Goal: Task Accomplishment & Management: Manage account settings

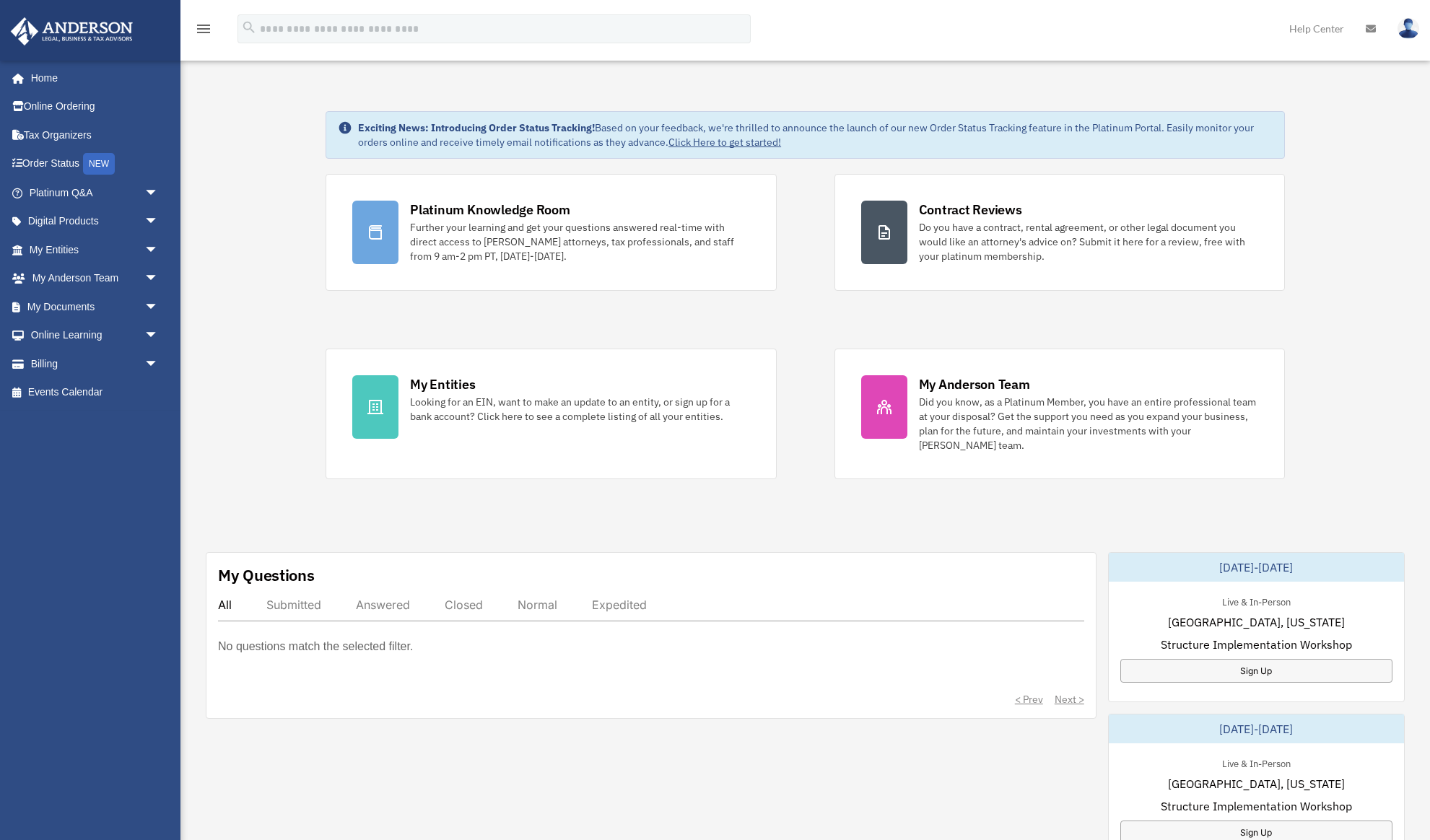
click at [1370, 30] on icon at bounding box center [1371, 28] width 10 height 10
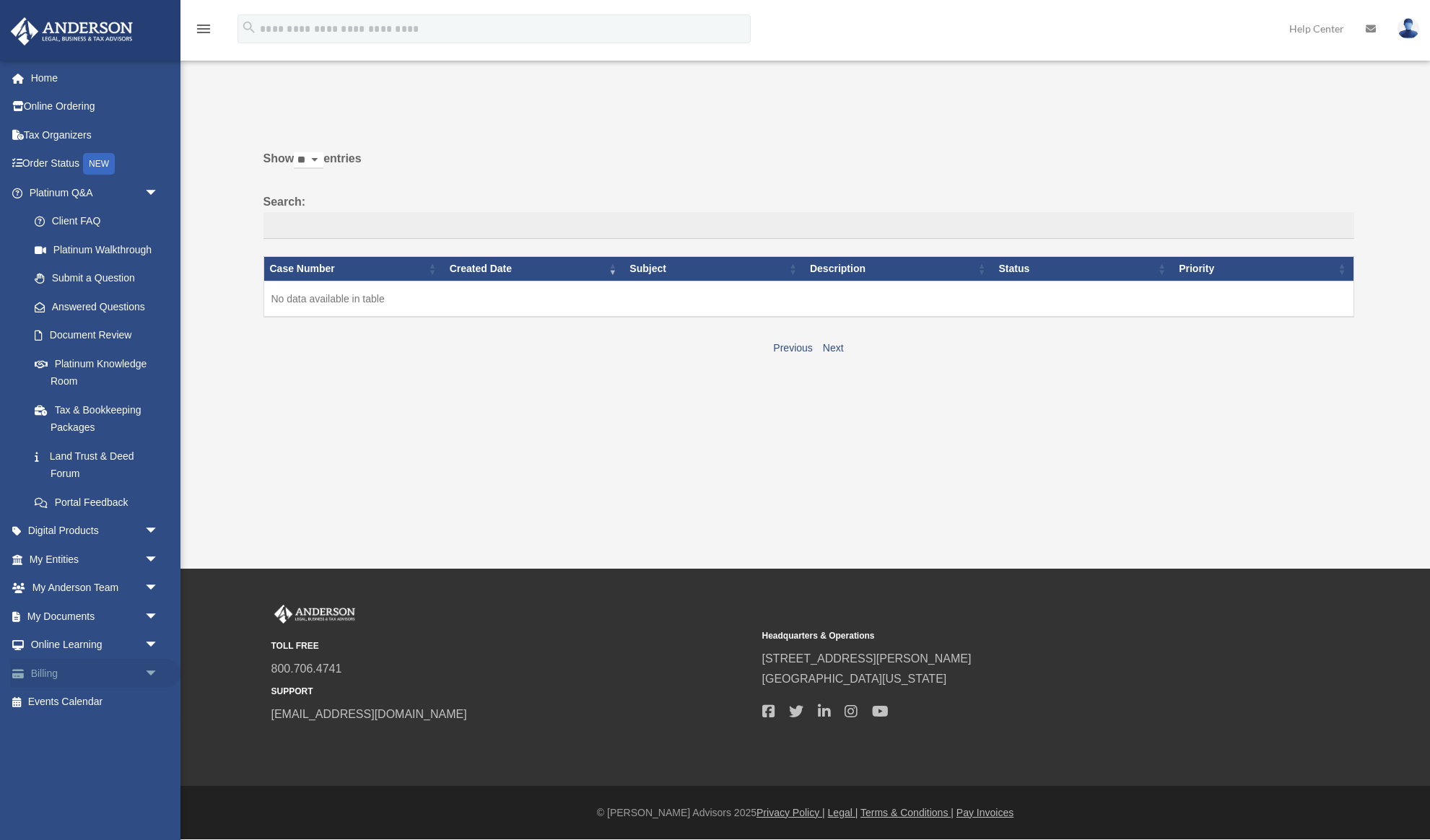
click at [125, 673] on link "Billing arrow_drop_down" at bounding box center [94, 672] width 170 height 28
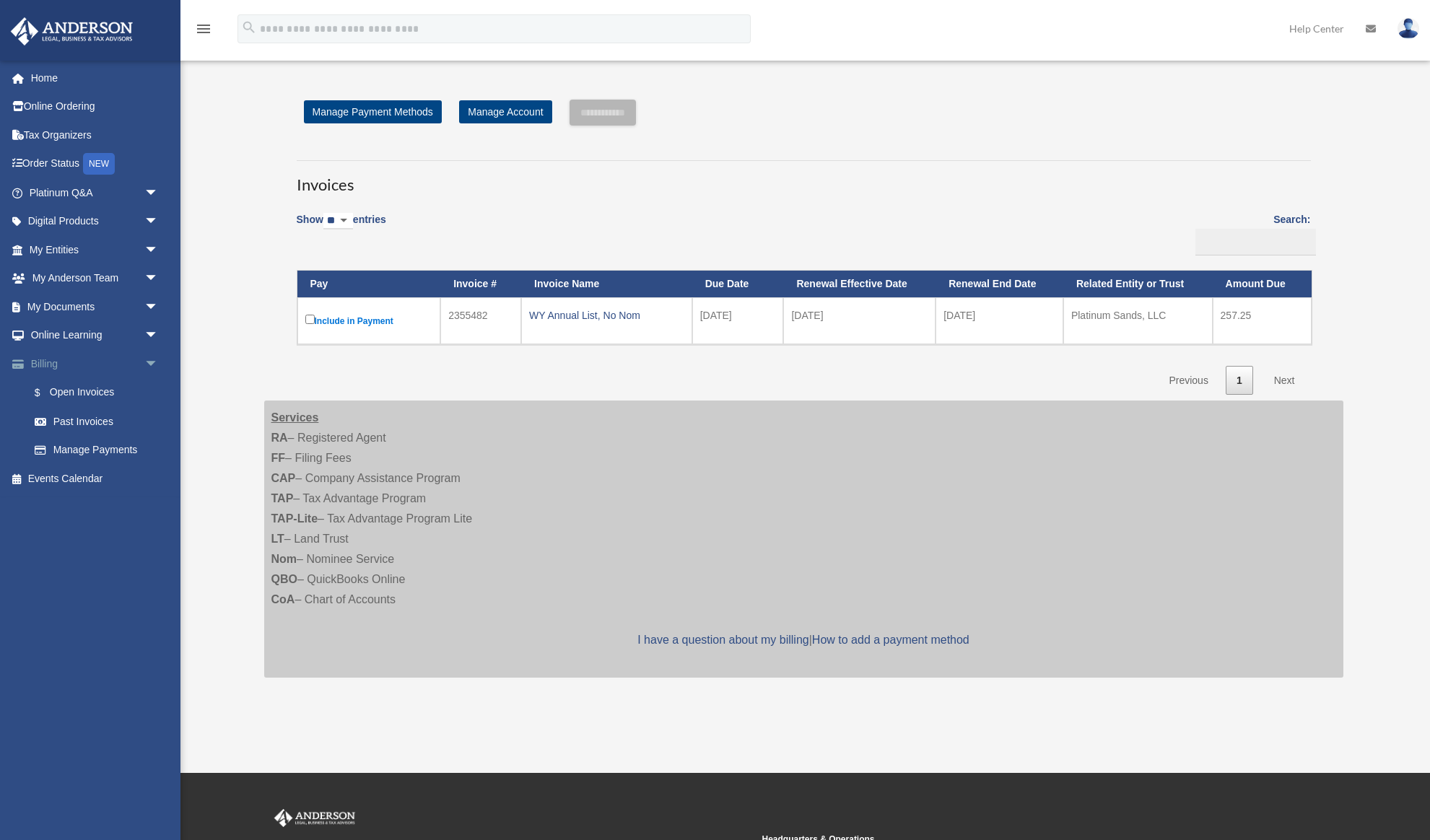
click at [150, 361] on span "arrow_drop_down" at bounding box center [158, 363] width 28 height 29
click at [39, 76] on link "Home" at bounding box center [94, 77] width 170 height 28
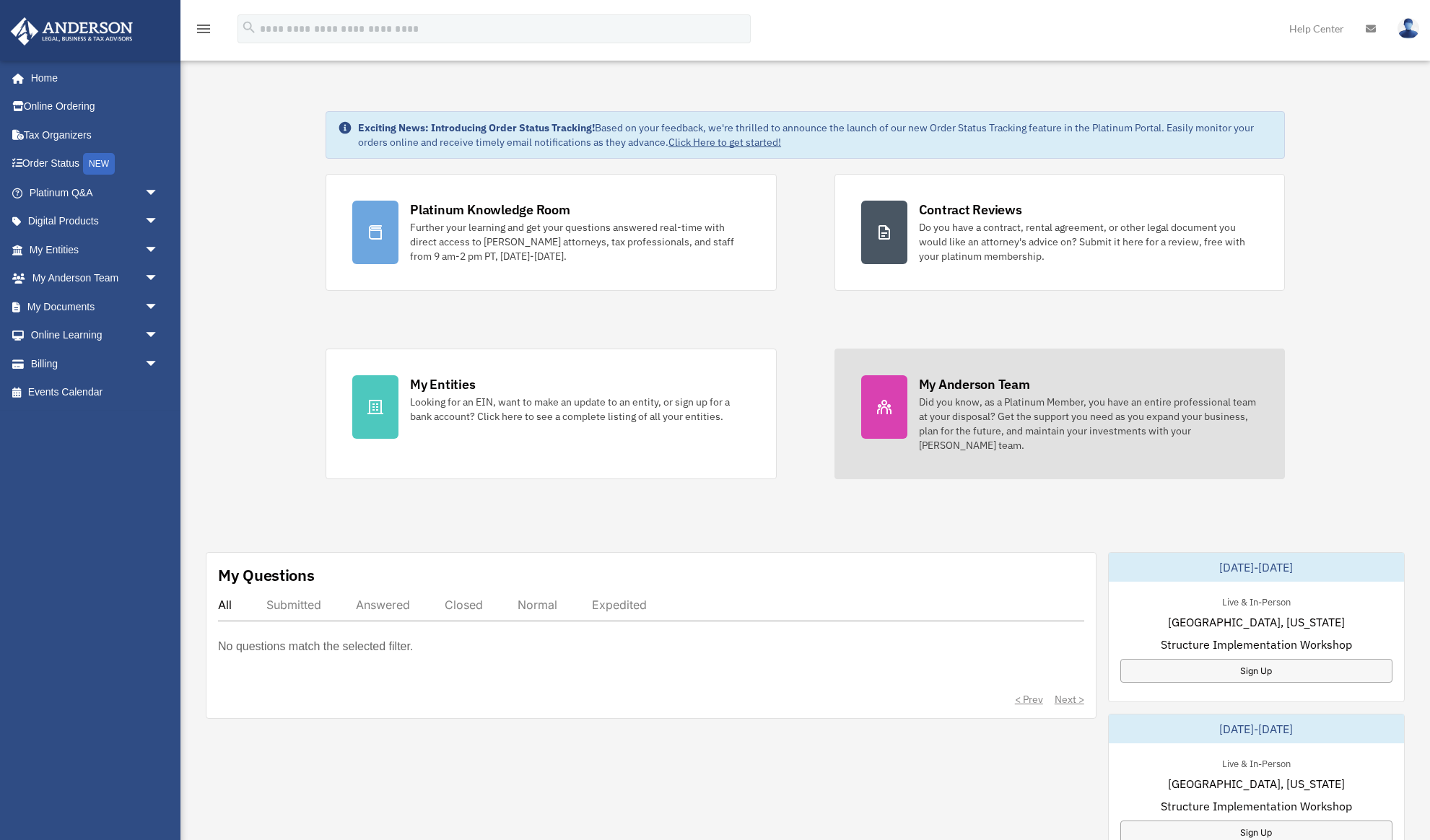
click at [970, 379] on div "My Anderson Team" at bounding box center [974, 384] width 111 height 18
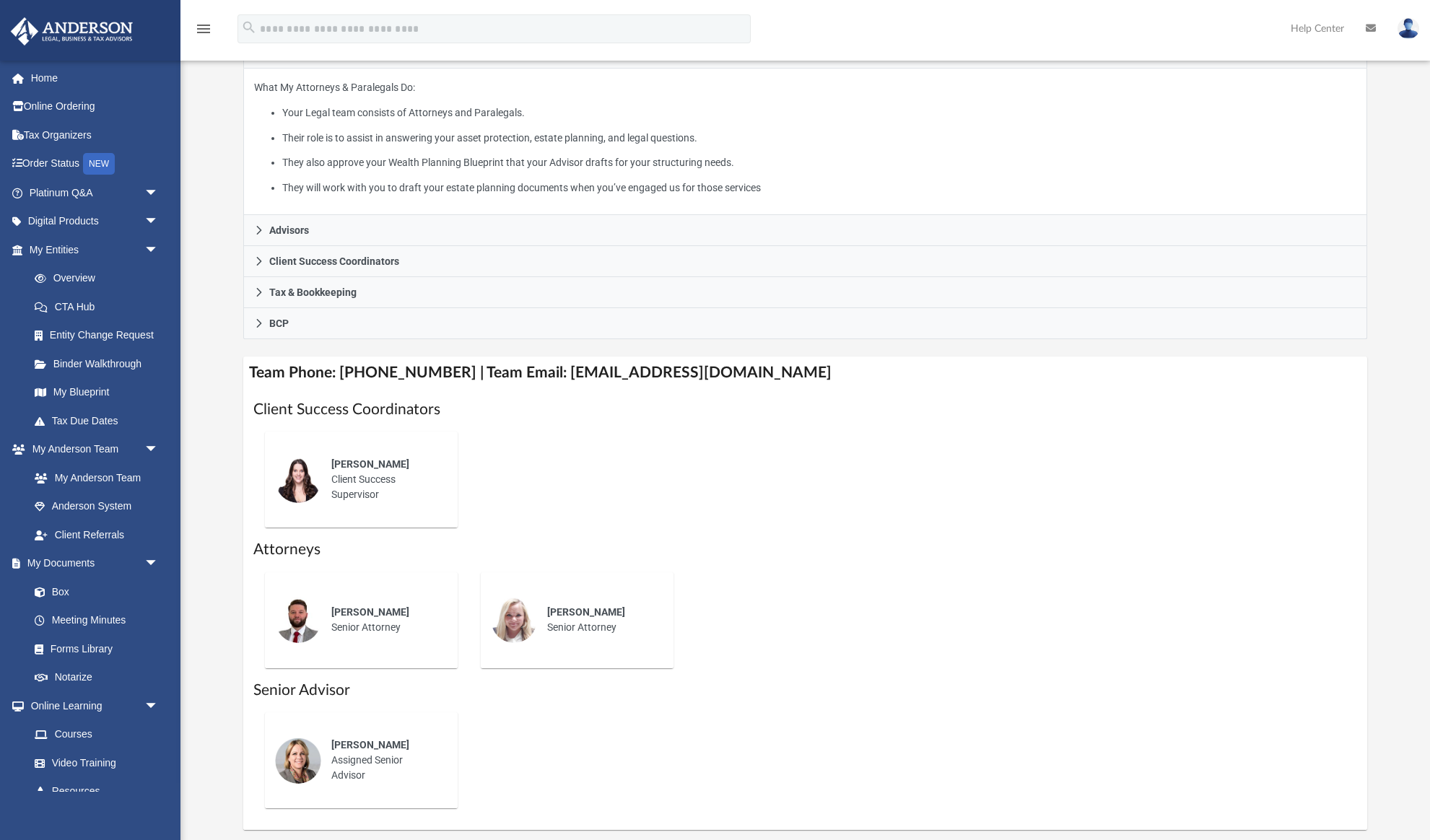
scroll to position [250, 0]
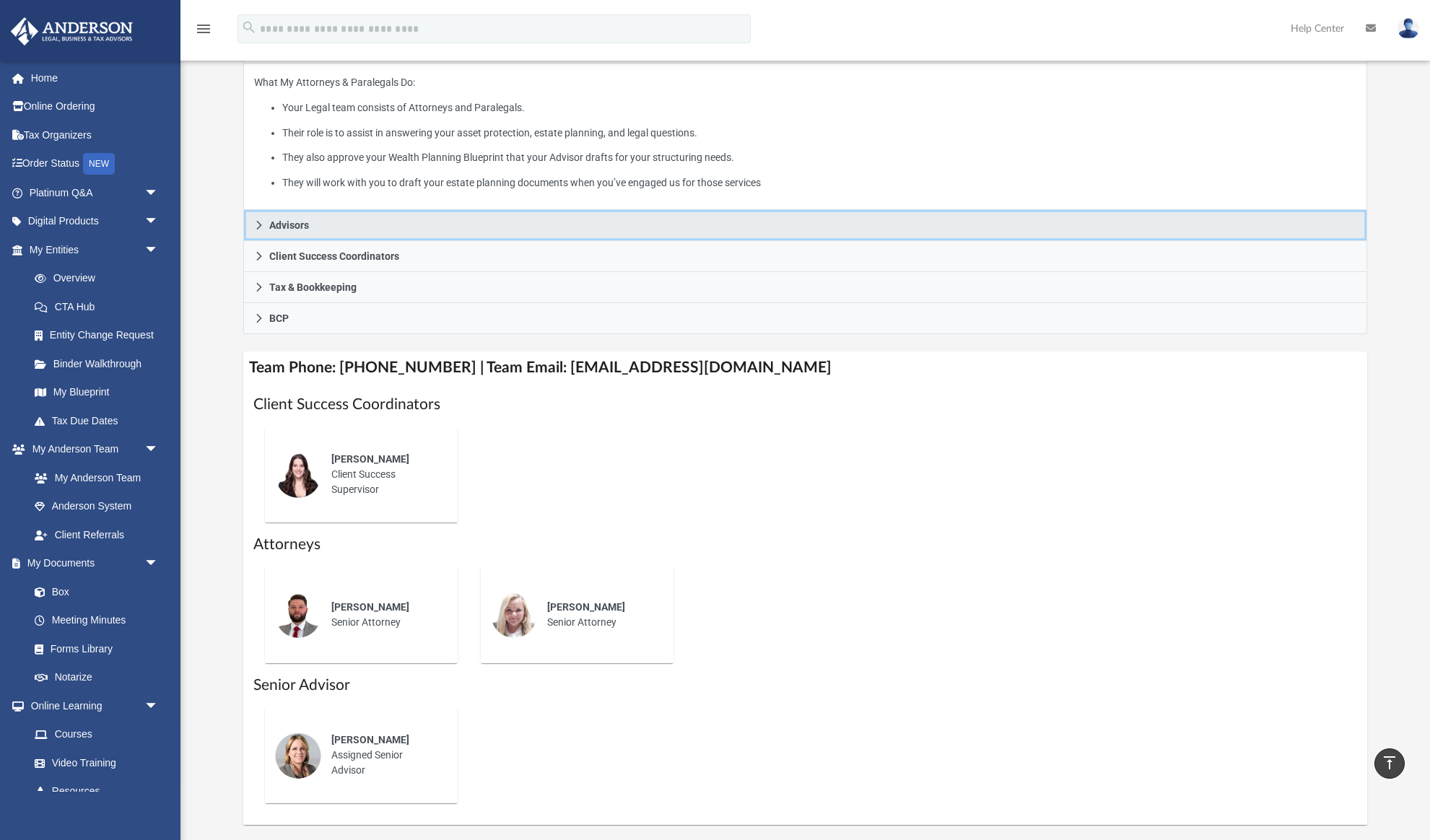
click at [264, 215] on link "Advisors" at bounding box center [805, 225] width 1124 height 31
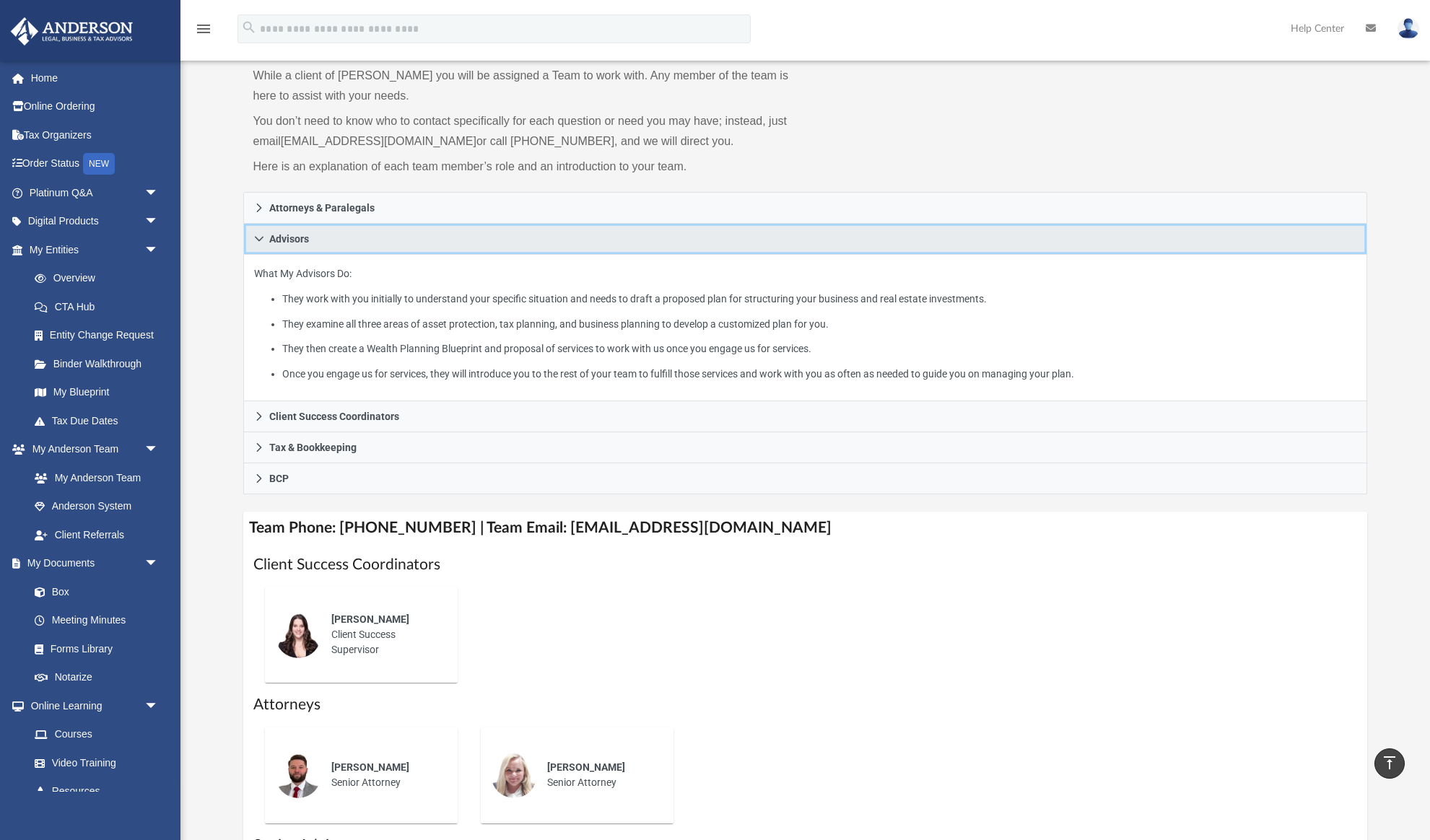
scroll to position [86, 0]
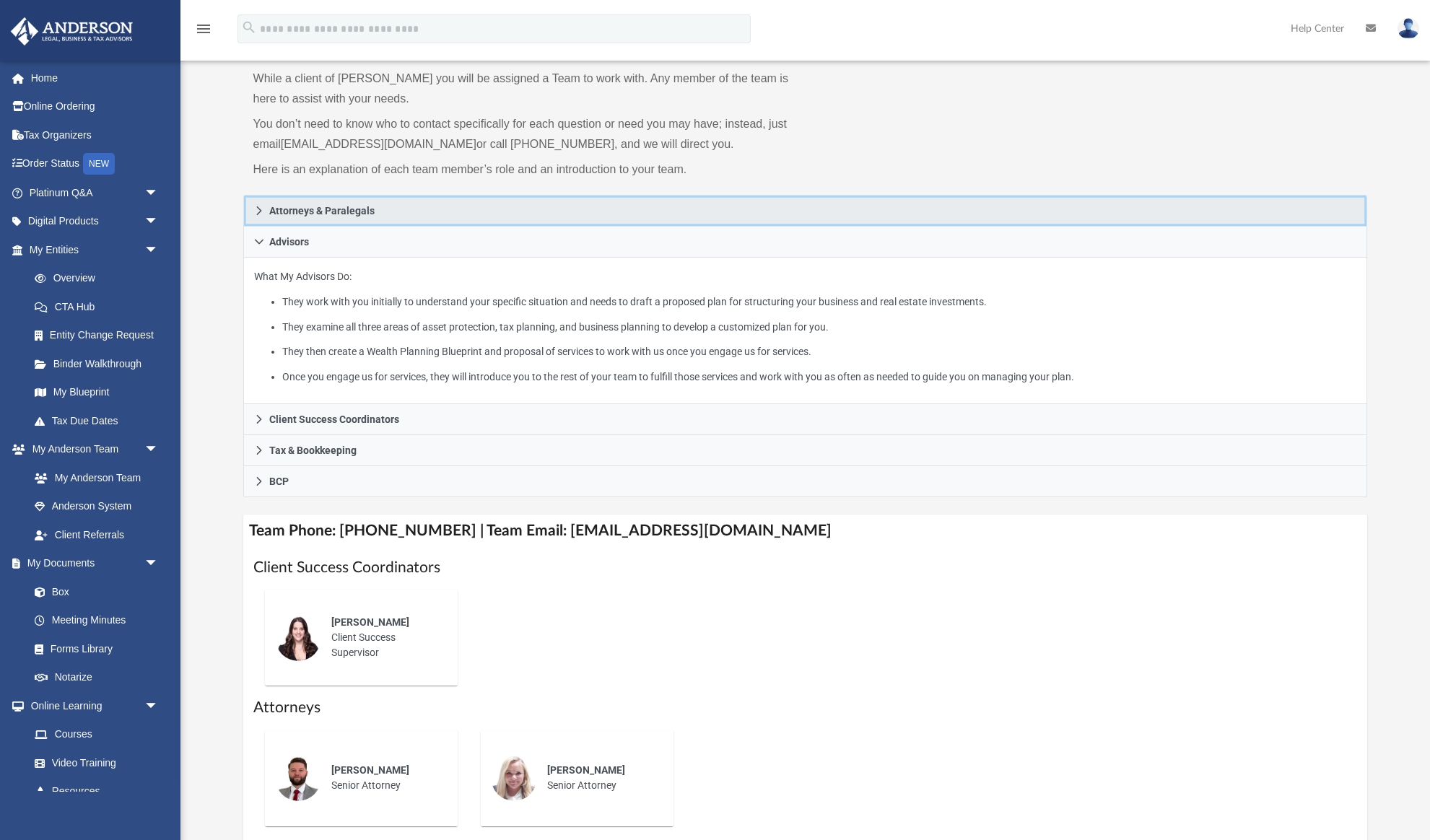
click at [262, 208] on icon at bounding box center [259, 211] width 10 height 10
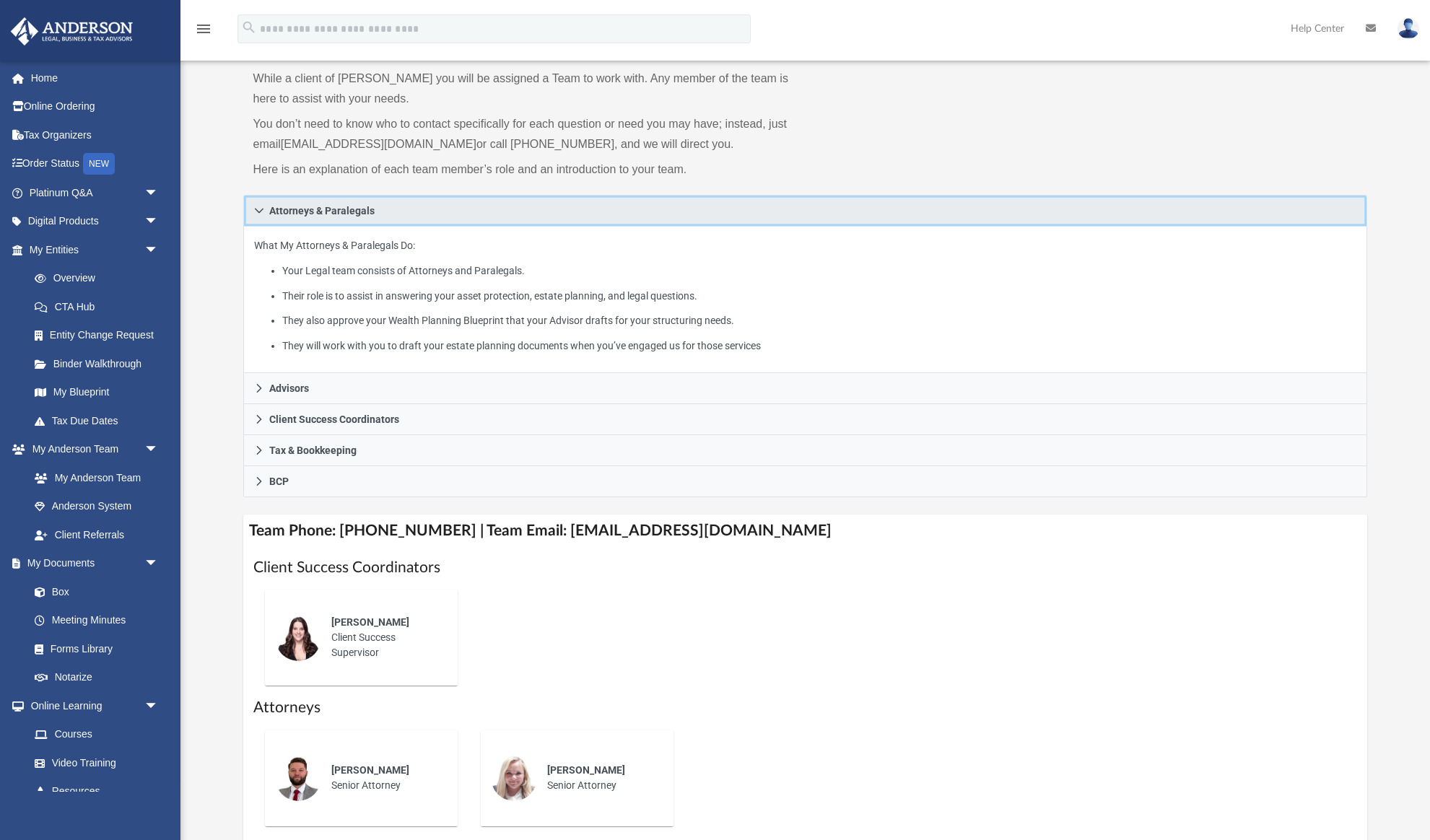
click at [262, 208] on icon at bounding box center [259, 211] width 9 height 5
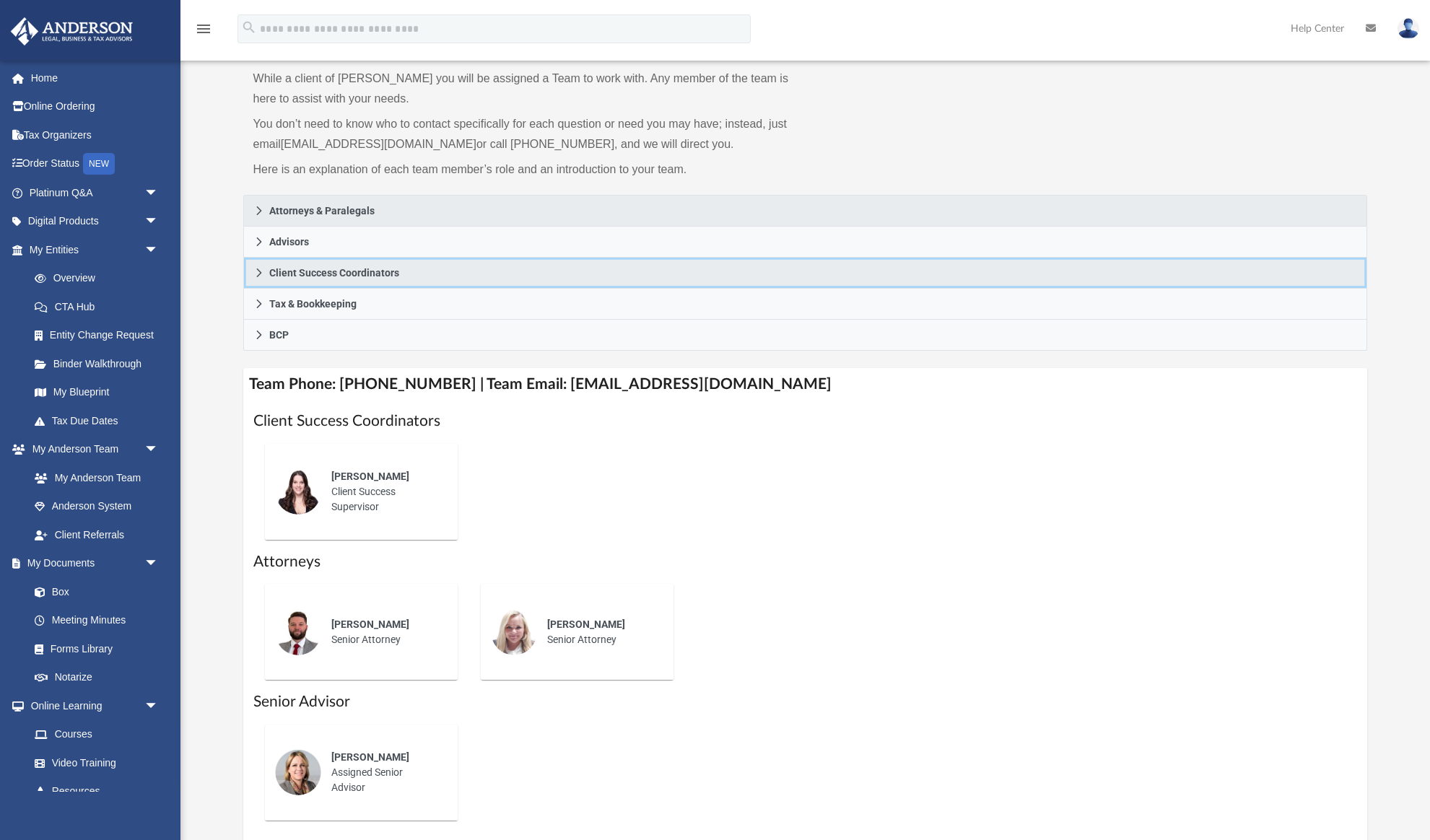
click at [266, 270] on link "Client Success Coordinators" at bounding box center [805, 273] width 1124 height 31
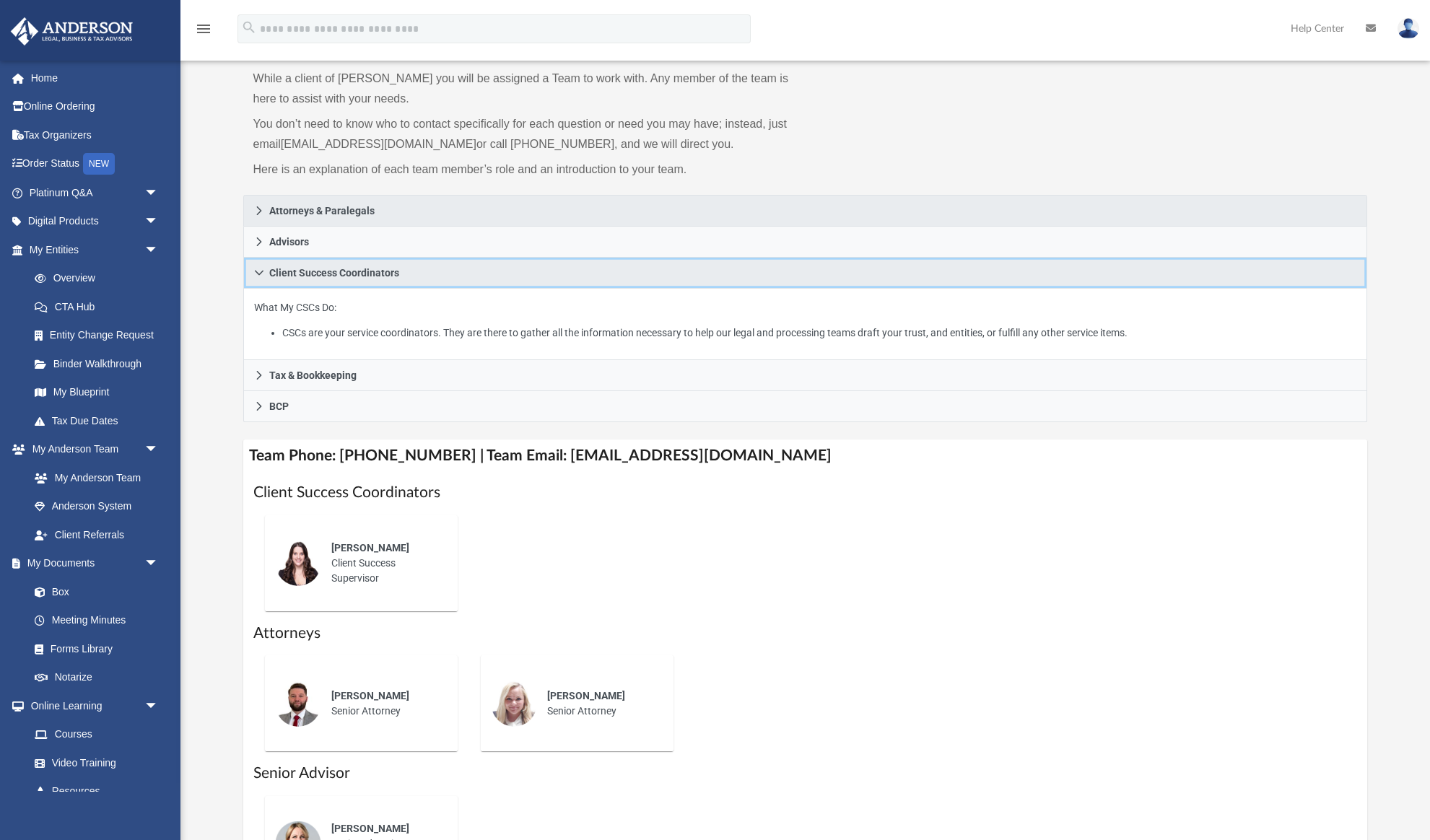
click at [266, 270] on link "Client Success Coordinators" at bounding box center [805, 273] width 1124 height 31
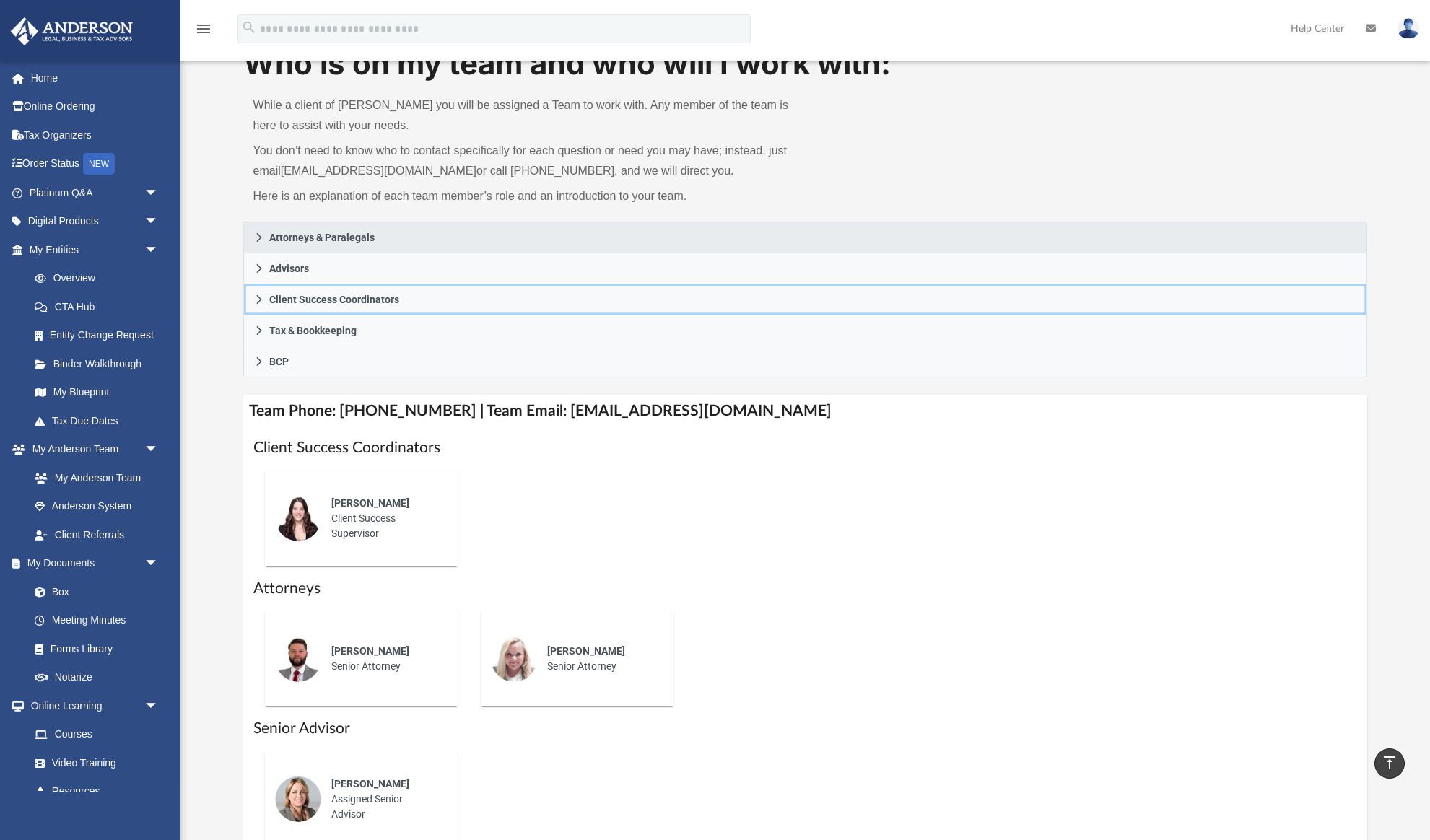
scroll to position [0, 0]
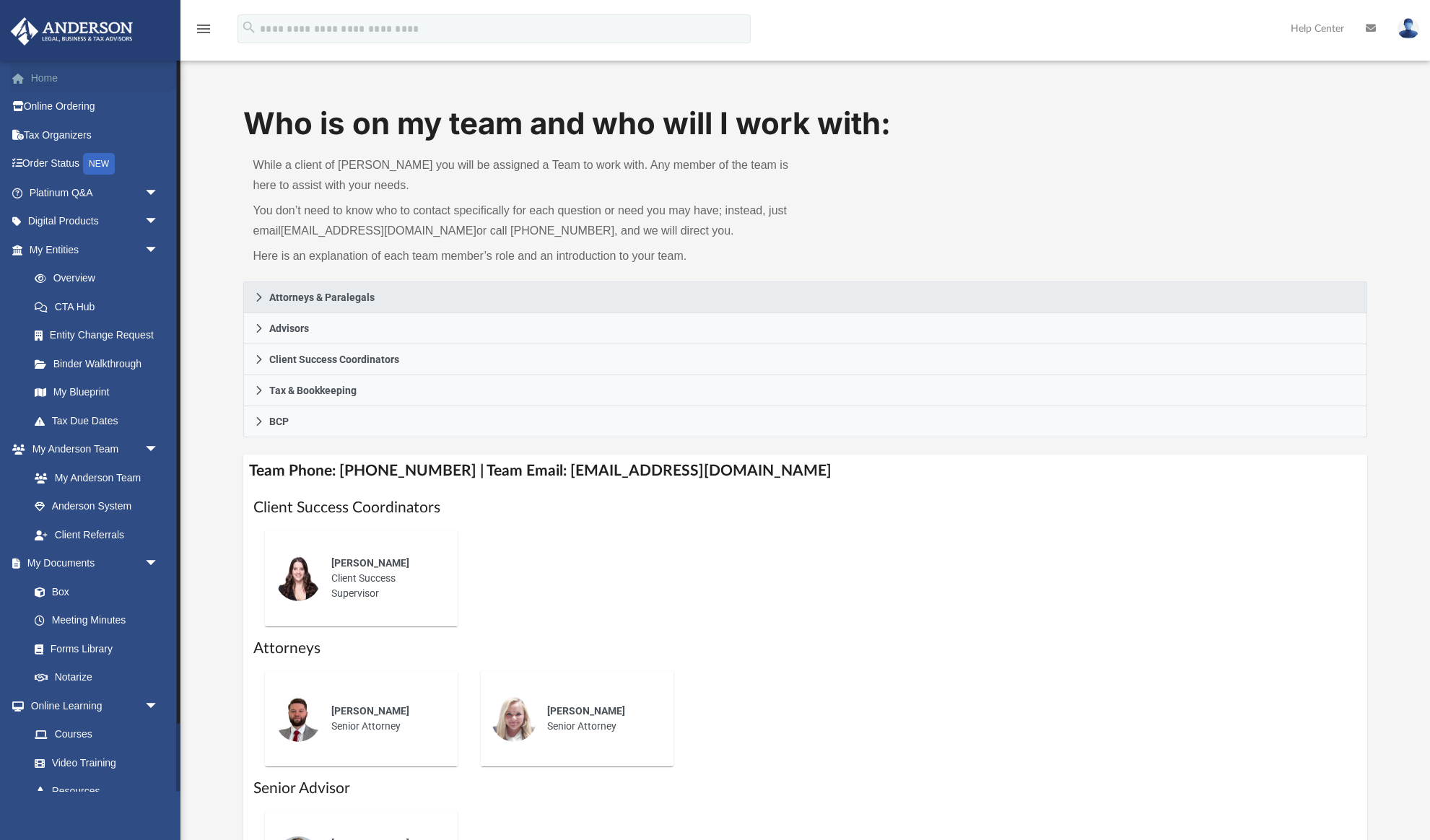
click at [55, 80] on link "Home" at bounding box center [94, 77] width 170 height 28
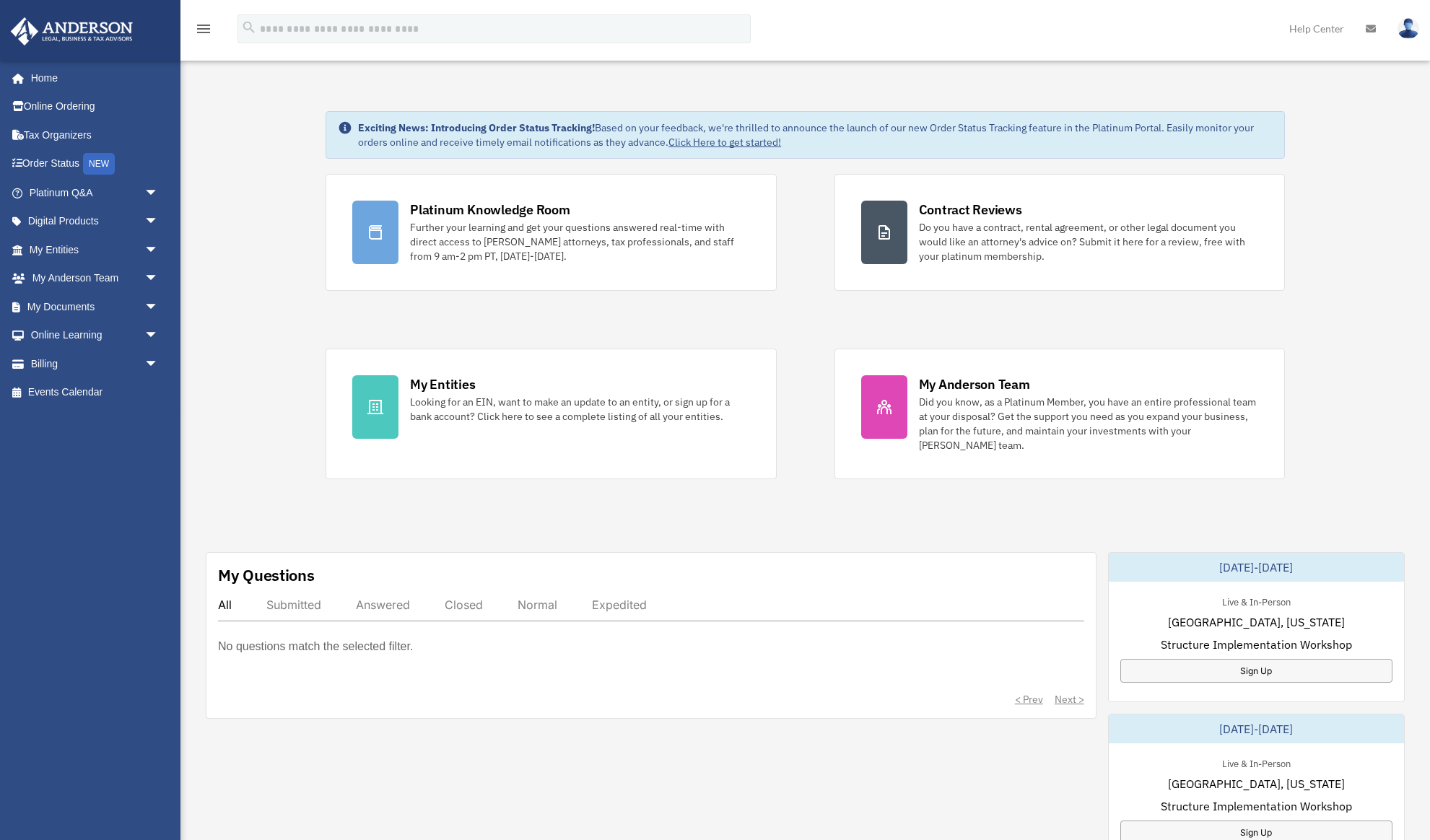
click at [1371, 28] on icon at bounding box center [1371, 28] width 10 height 10
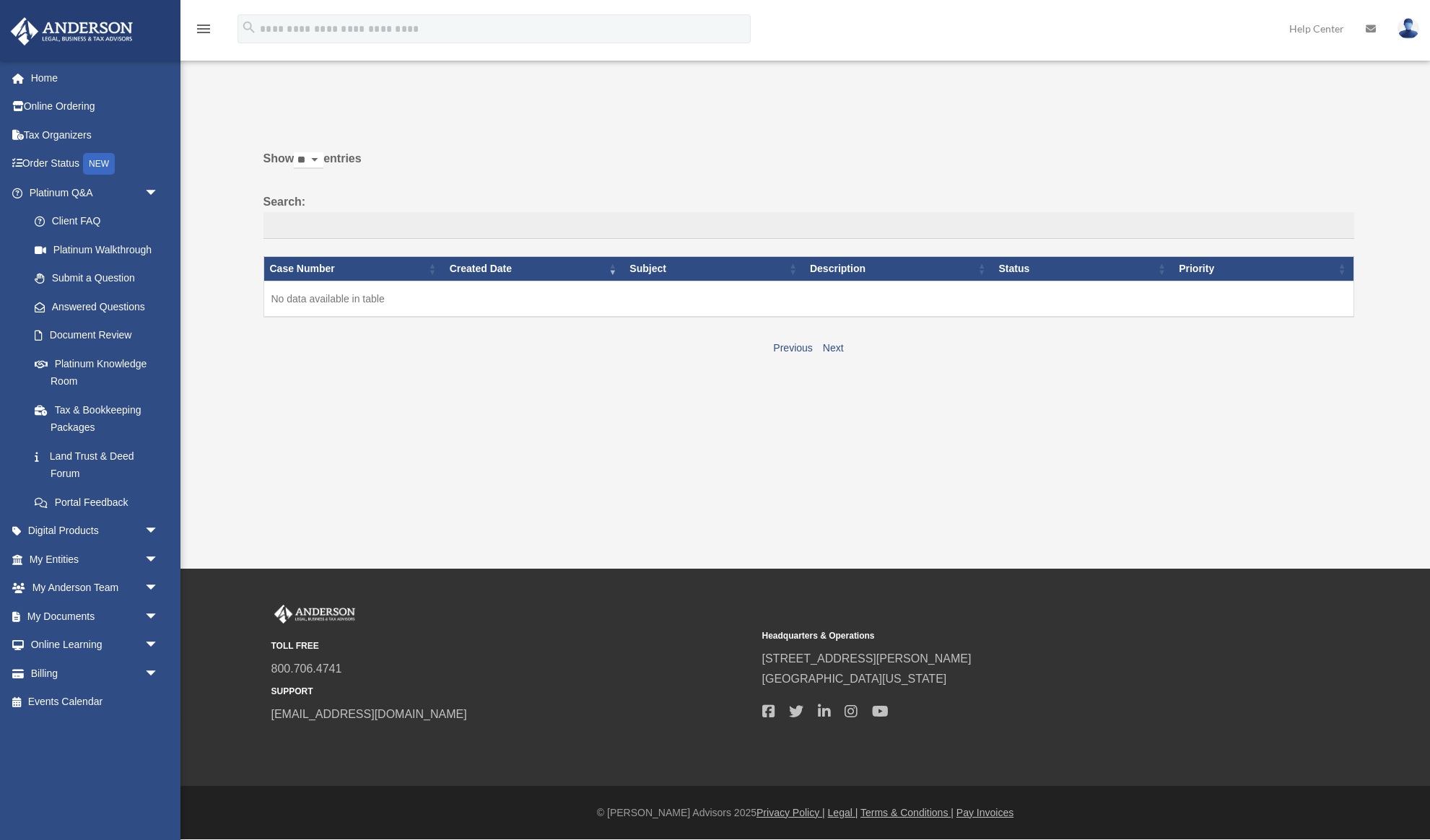
click at [1413, 29] on img at bounding box center [1408, 28] width 22 height 21
click at [1382, 150] on div "Past Questions & Answers floridamike1974@gmail.com Sign Out floridamike1974@gma…" at bounding box center [715, 226] width 1430 height 338
click at [1372, 30] on icon at bounding box center [1371, 28] width 10 height 10
click at [290, 224] on input "Search:" at bounding box center [809, 226] width 1091 height 28
click at [451, 181] on label "Show ** ** ** *** entries" at bounding box center [809, 166] width 1091 height 35
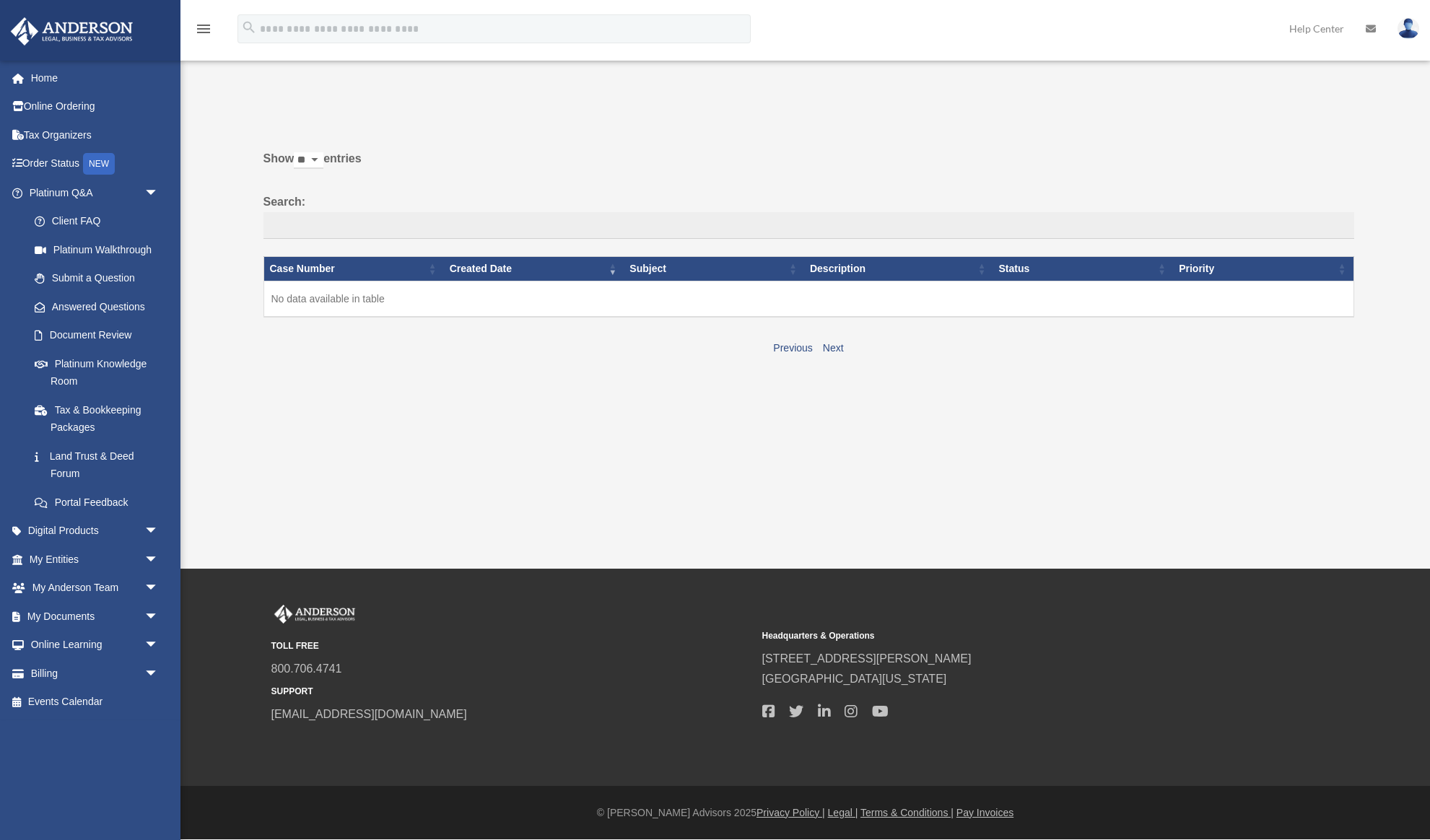
click at [324, 169] on select "** ** ** ***" at bounding box center [308, 160] width 29 height 16
click at [94, 272] on link "Submit a Question" at bounding box center [100, 278] width 160 height 28
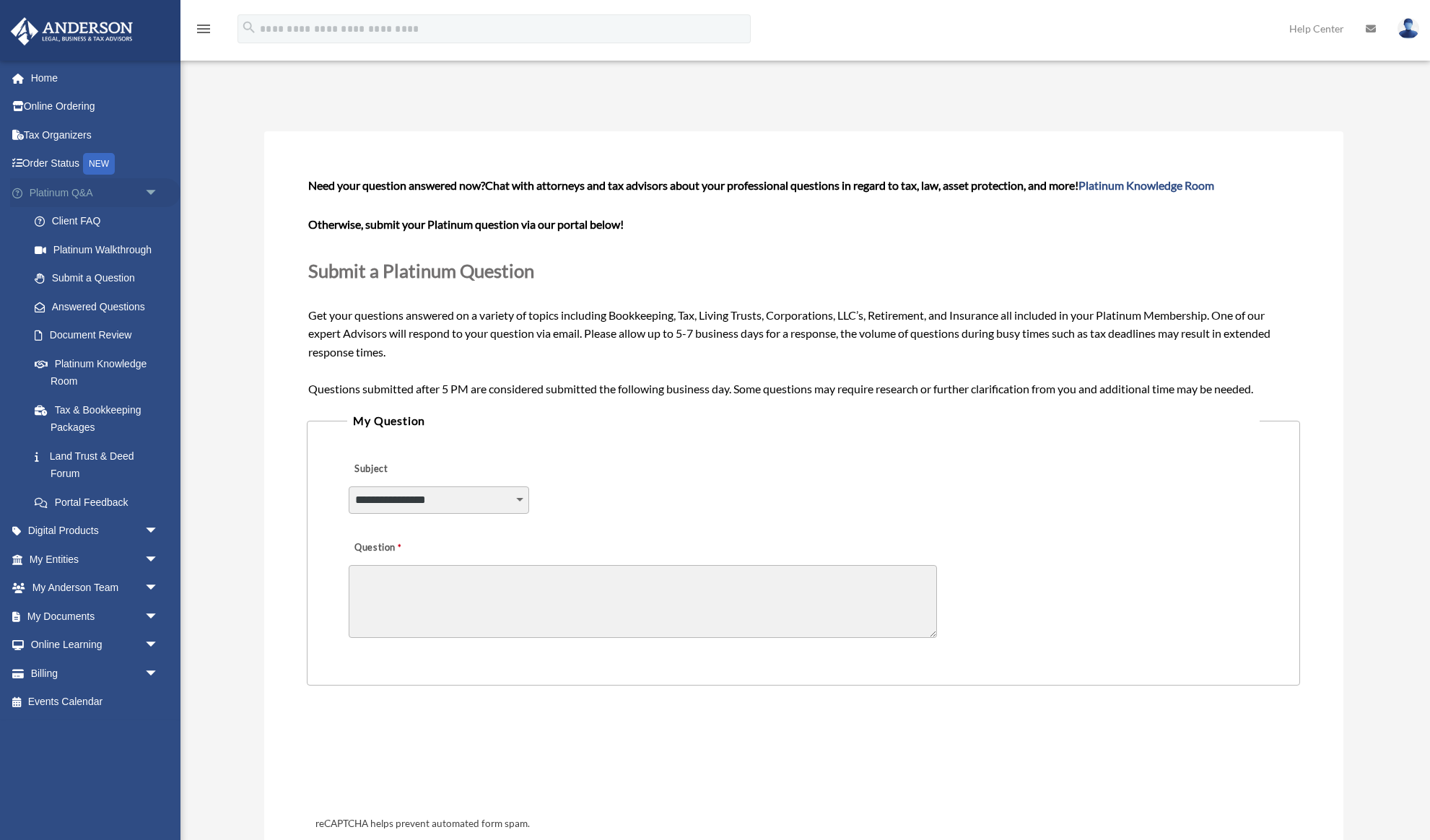
click at [151, 189] on span "arrow_drop_down" at bounding box center [158, 193] width 28 height 29
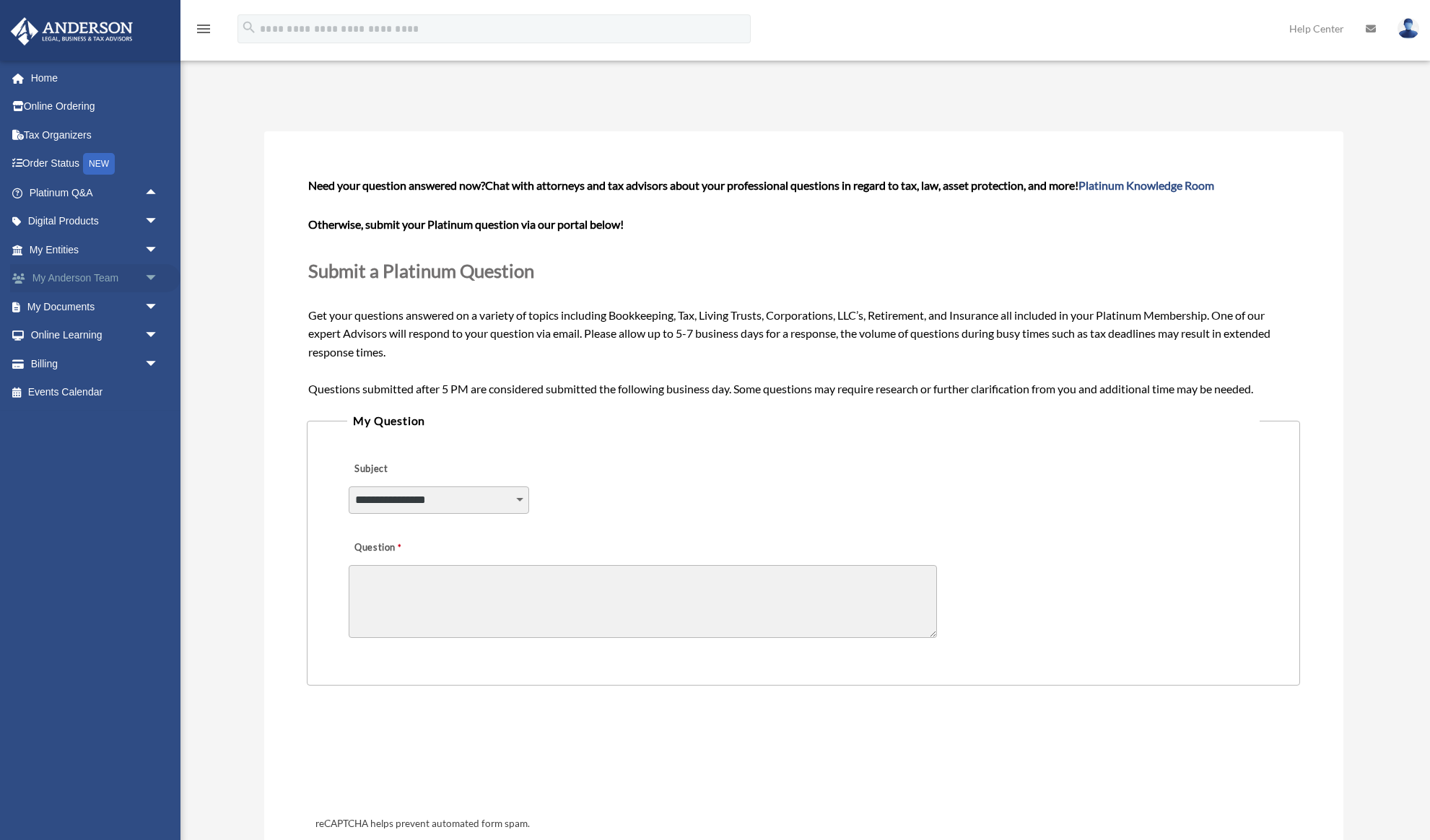
click at [146, 276] on span "arrow_drop_down" at bounding box center [158, 279] width 28 height 29
click at [52, 80] on link "Home" at bounding box center [94, 77] width 170 height 28
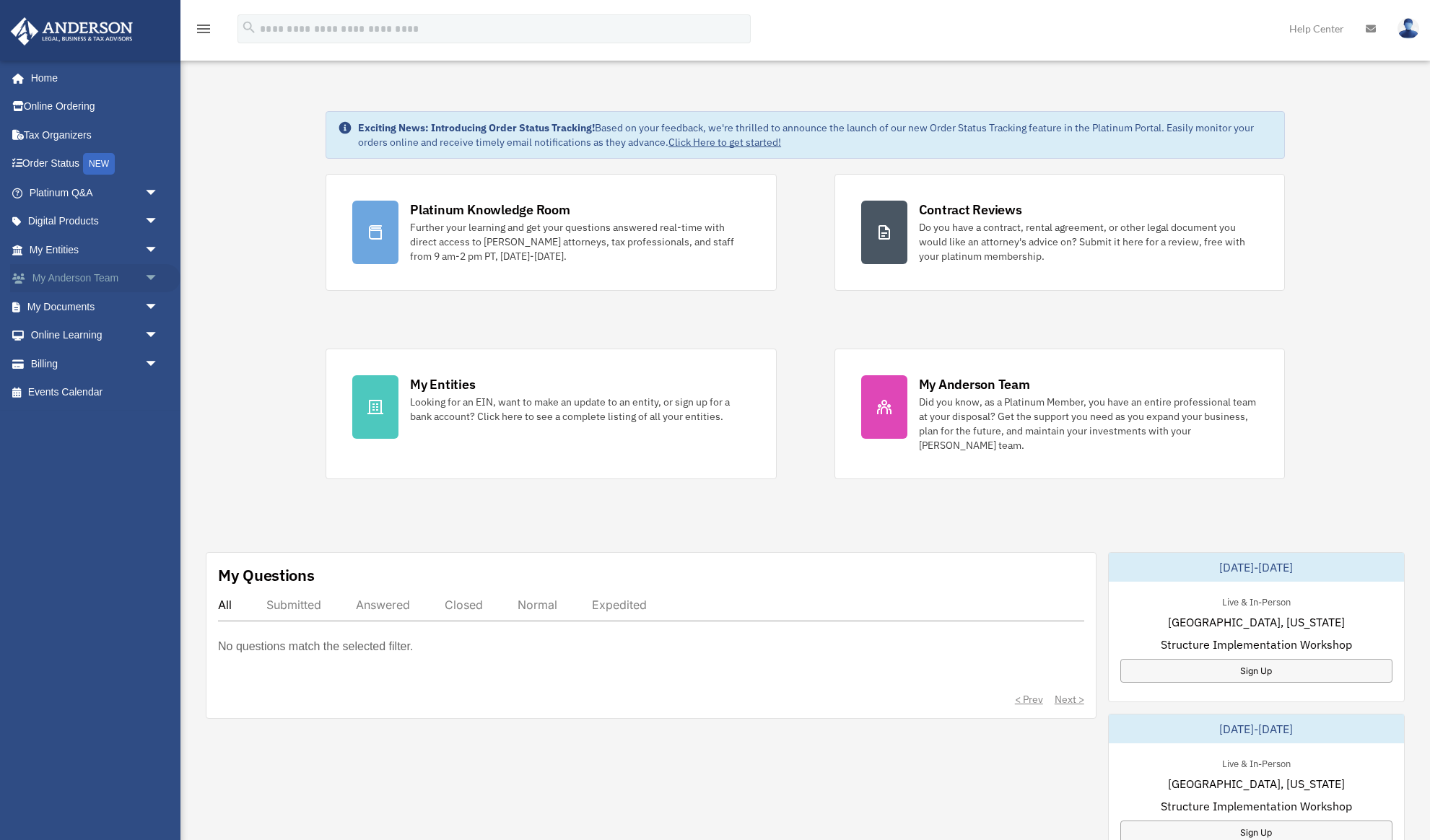
click at [151, 281] on span "arrow_drop_down" at bounding box center [158, 279] width 28 height 29
click at [125, 304] on link "My Anderson Team" at bounding box center [100, 306] width 160 height 28
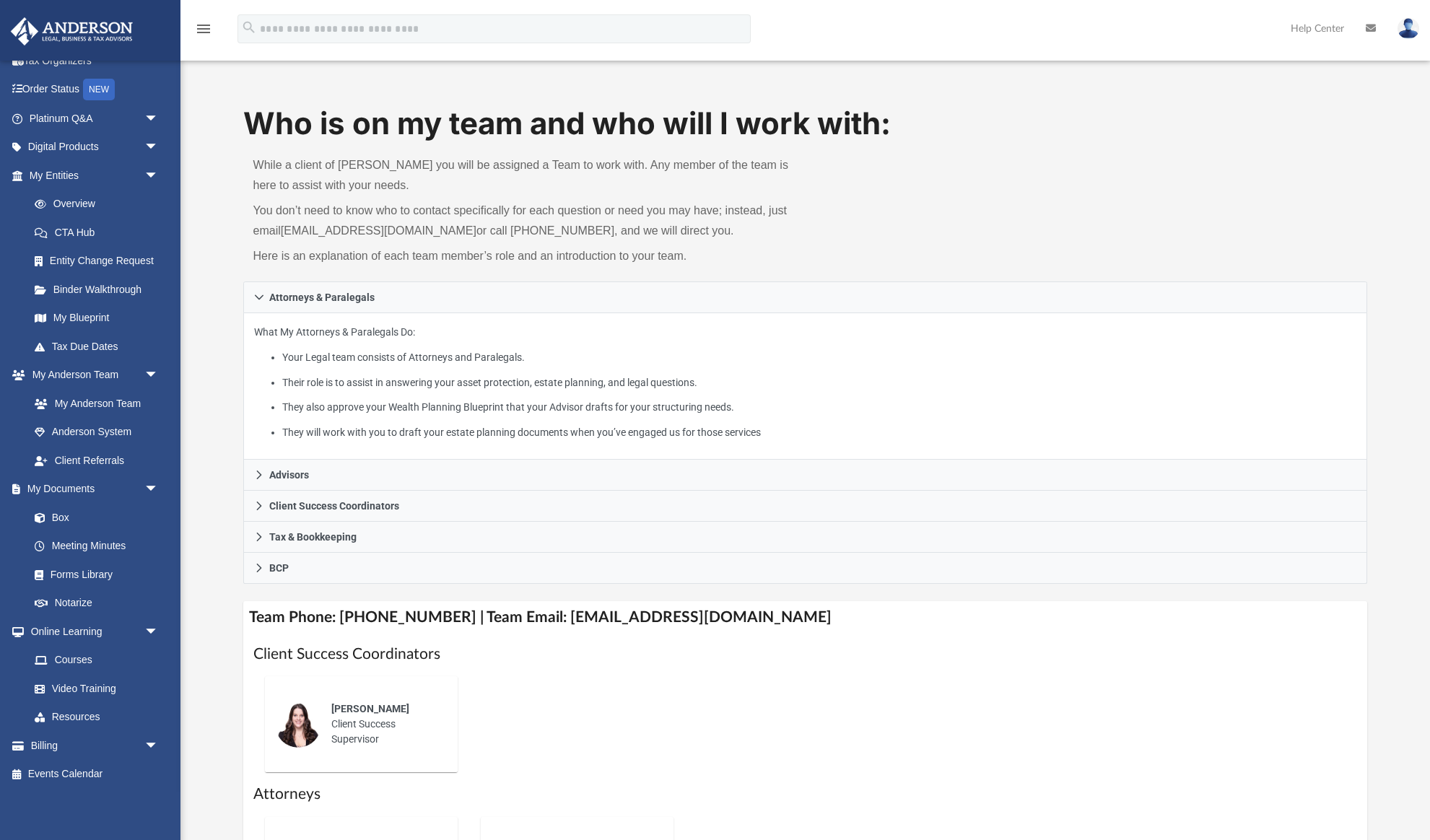
click at [207, 24] on icon "menu" at bounding box center [203, 28] width 17 height 17
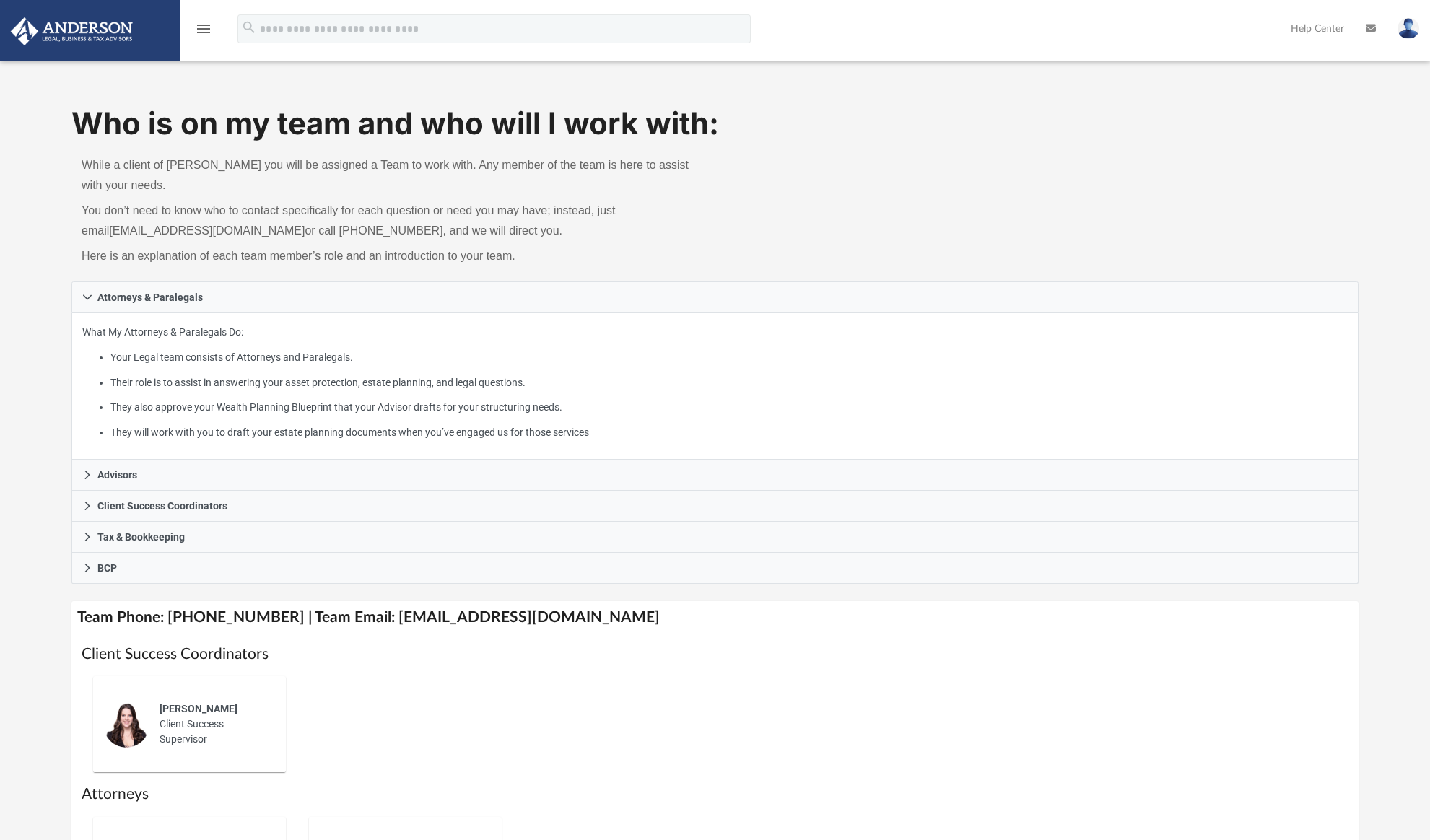
click at [207, 24] on icon "menu" at bounding box center [203, 28] width 17 height 17
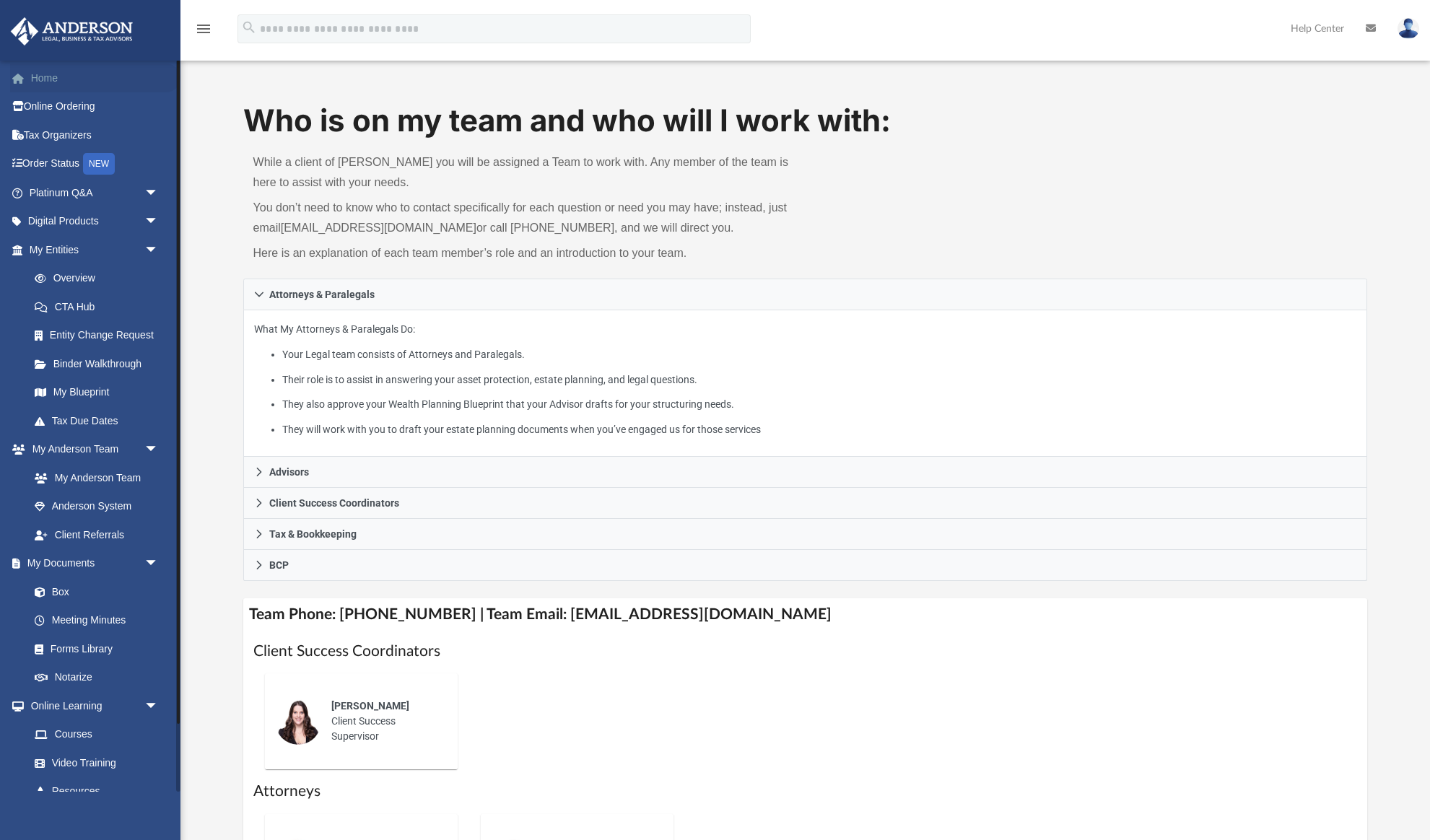
click at [41, 73] on link "Home" at bounding box center [94, 77] width 170 height 28
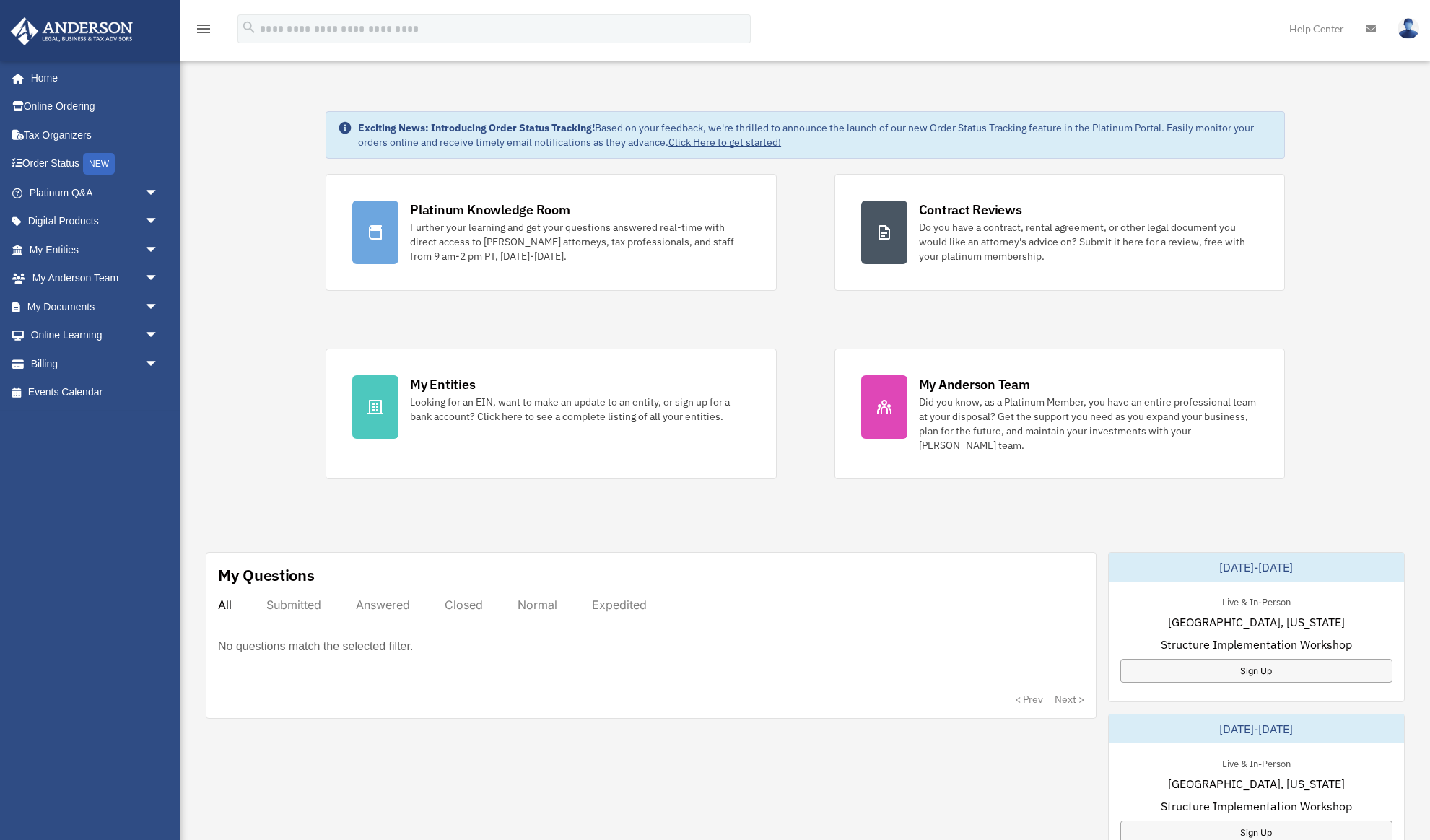
click at [1072, 699] on div "< Prev Next >" at bounding box center [651, 699] width 866 height 15
click at [303, 603] on div "Submitted" at bounding box center [293, 605] width 54 height 15
click at [224, 602] on div "All" at bounding box center [225, 605] width 14 height 15
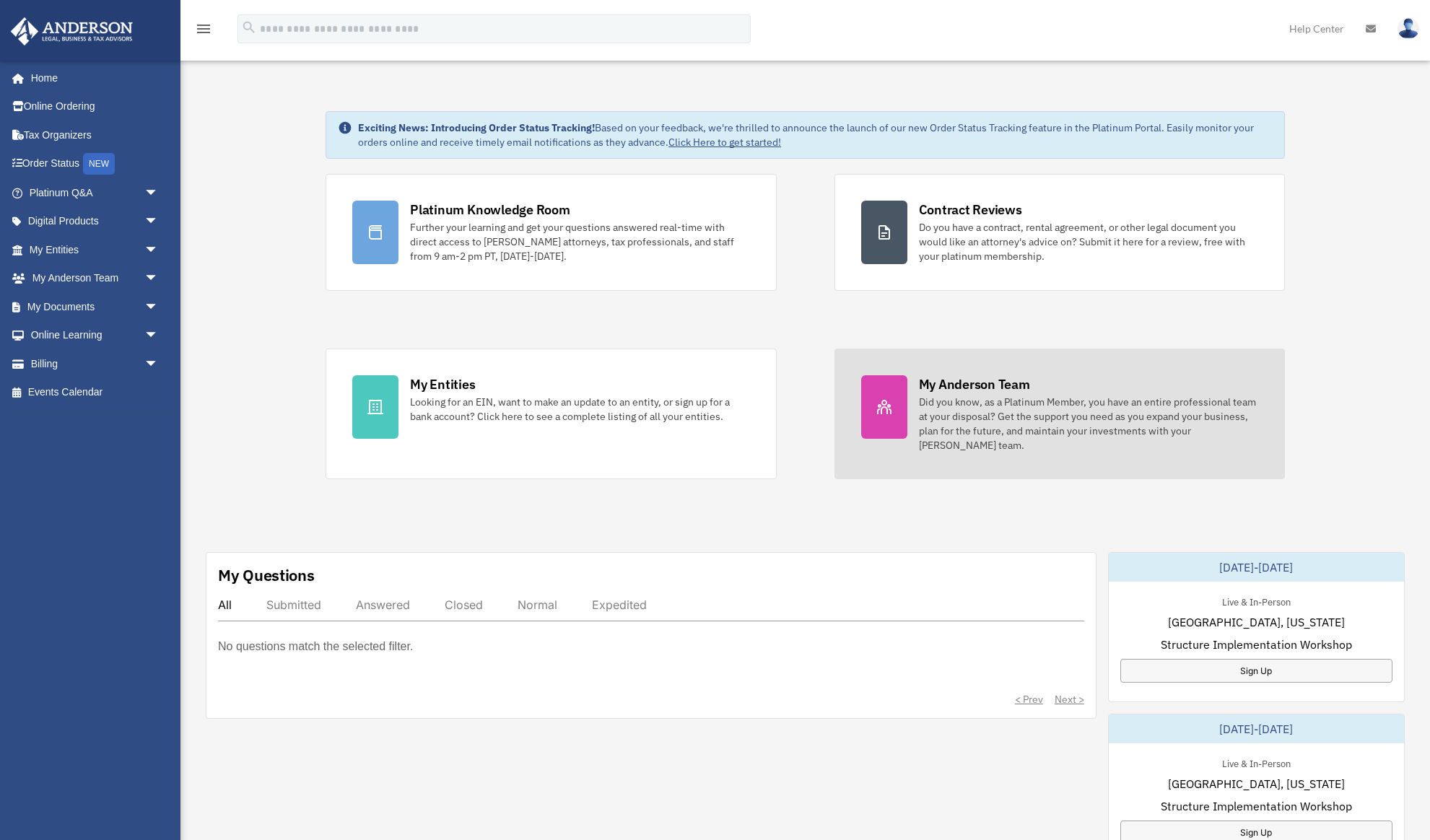
click at [988, 388] on div "My Anderson Team" at bounding box center [974, 384] width 111 height 18
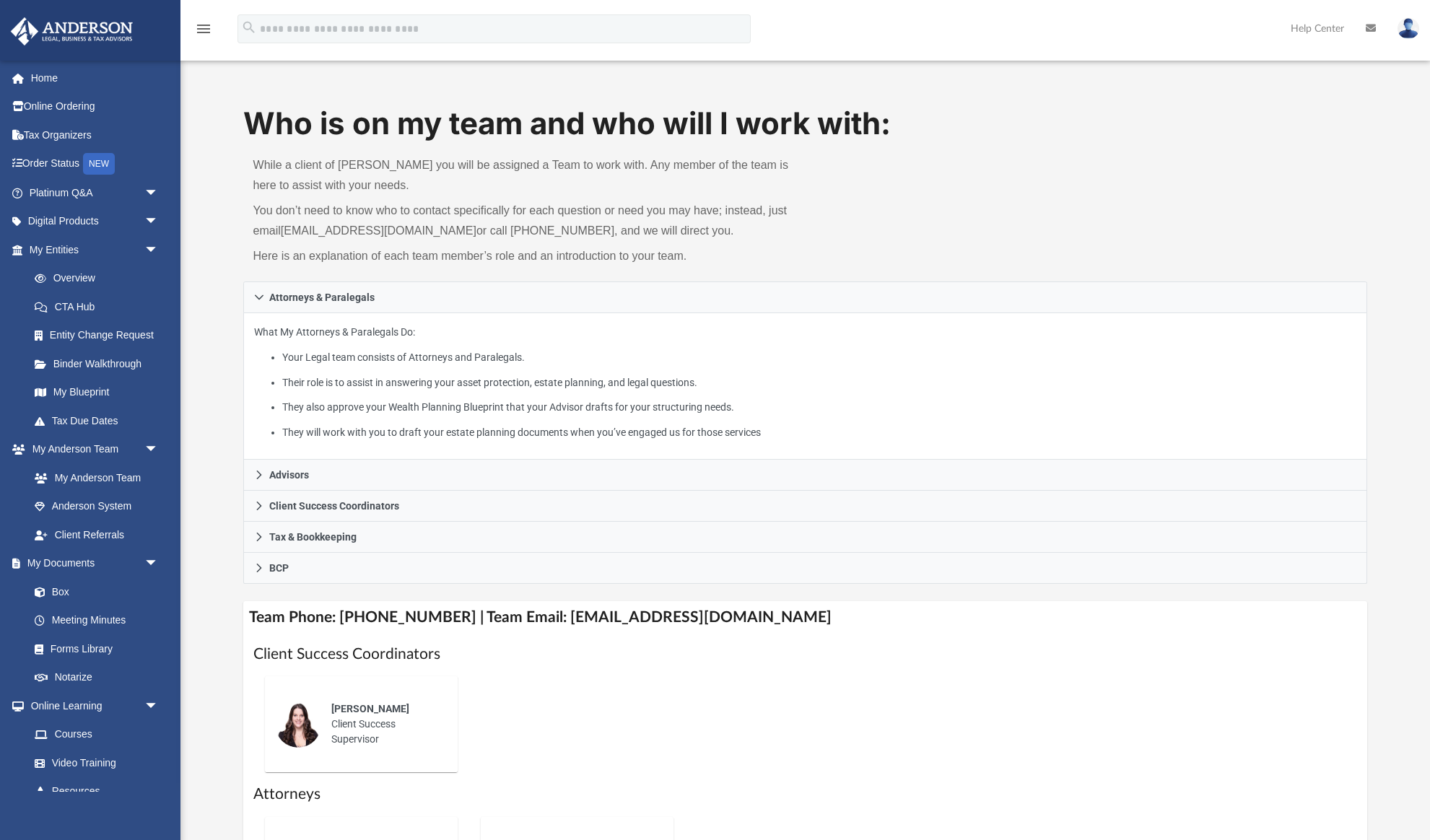
click at [1413, 31] on img at bounding box center [1408, 28] width 22 height 21
click at [1371, 28] on icon at bounding box center [1371, 28] width 10 height 10
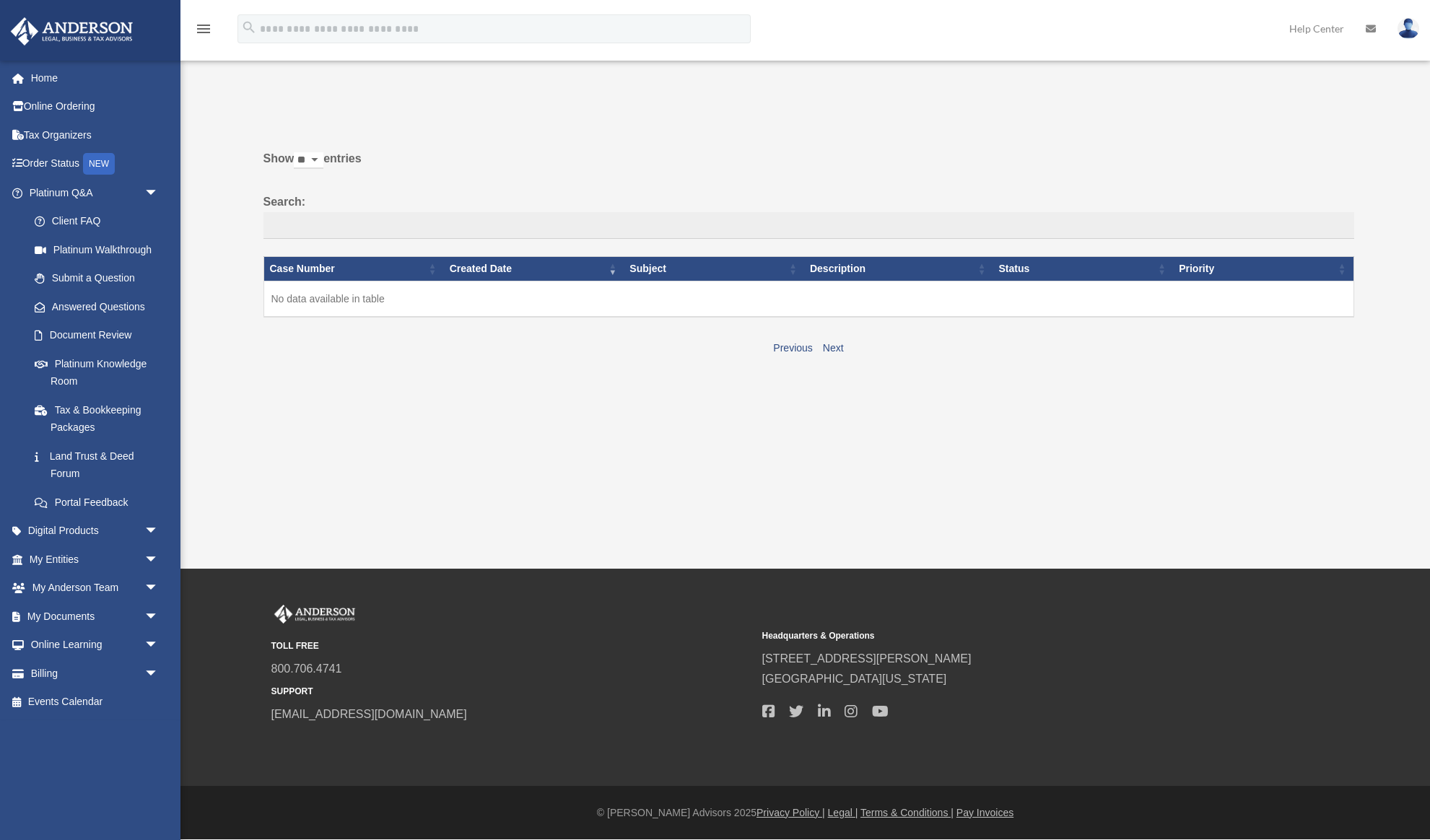
click at [308, 268] on th "Case Number" at bounding box center [354, 269] width 181 height 24
click at [151, 185] on span "arrow_drop_down" at bounding box center [158, 193] width 28 height 29
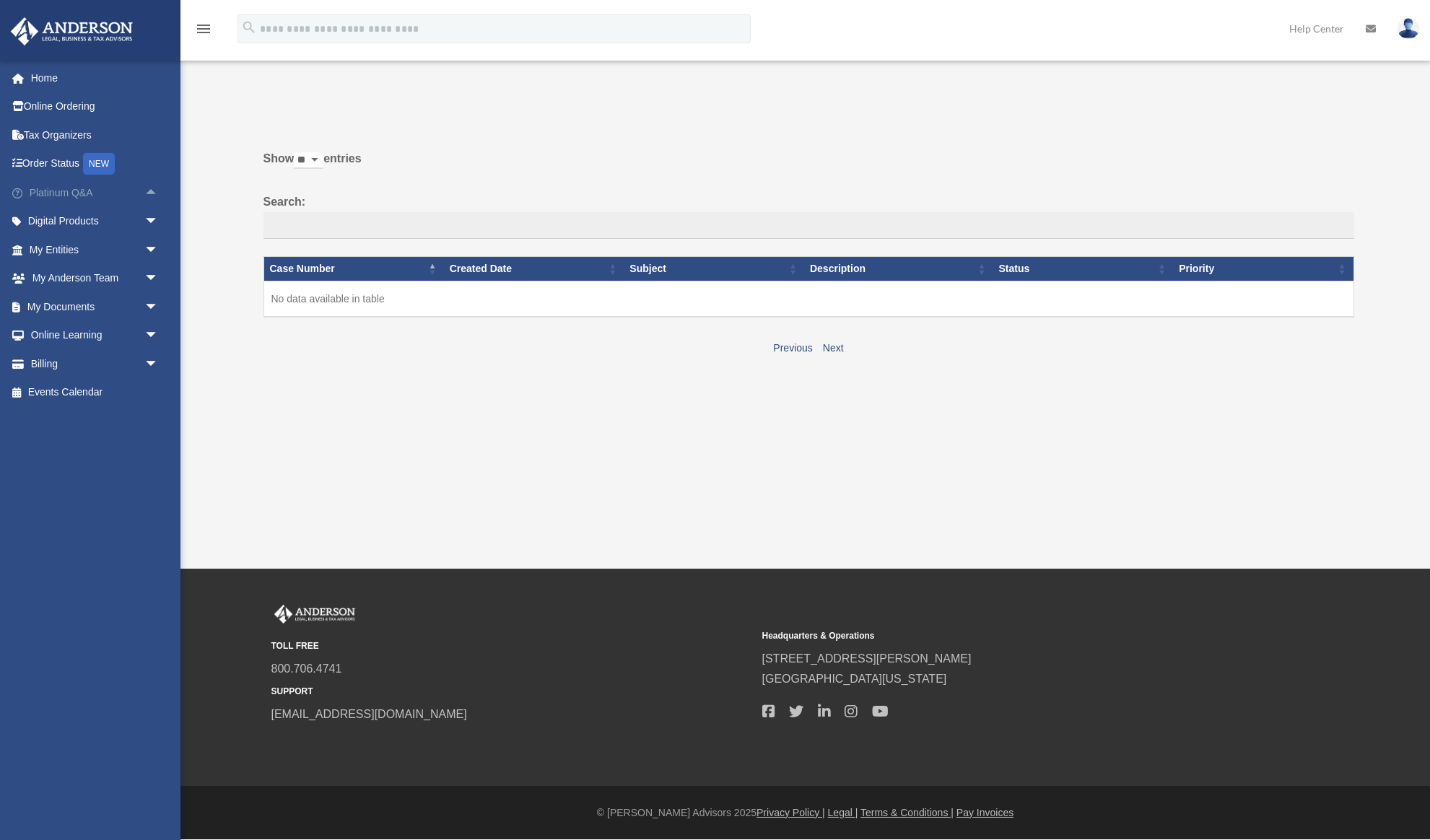
click at [146, 188] on span "arrow_drop_up" at bounding box center [158, 193] width 28 height 29
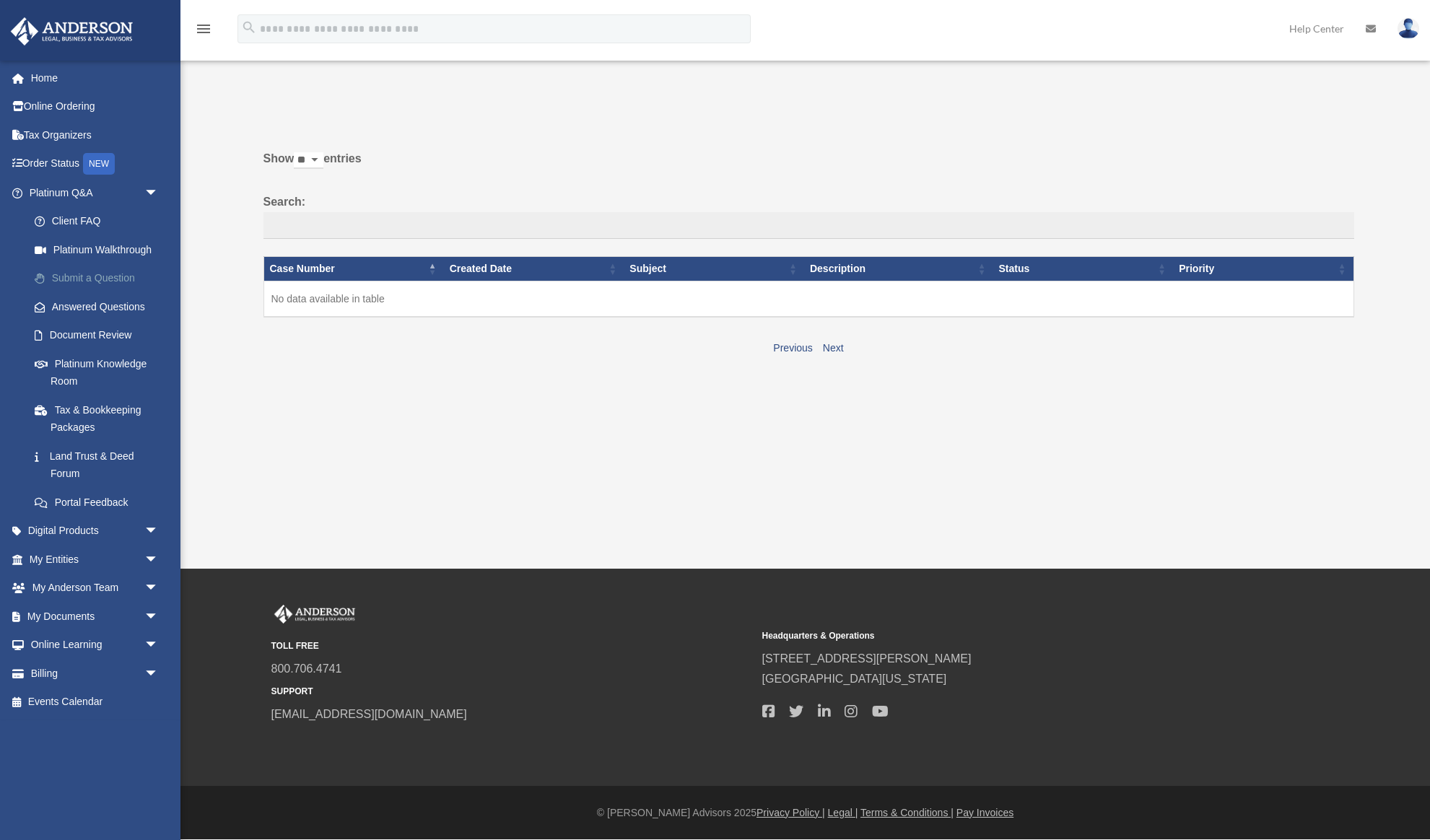
click at [105, 278] on link "Submit a Question" at bounding box center [100, 278] width 160 height 28
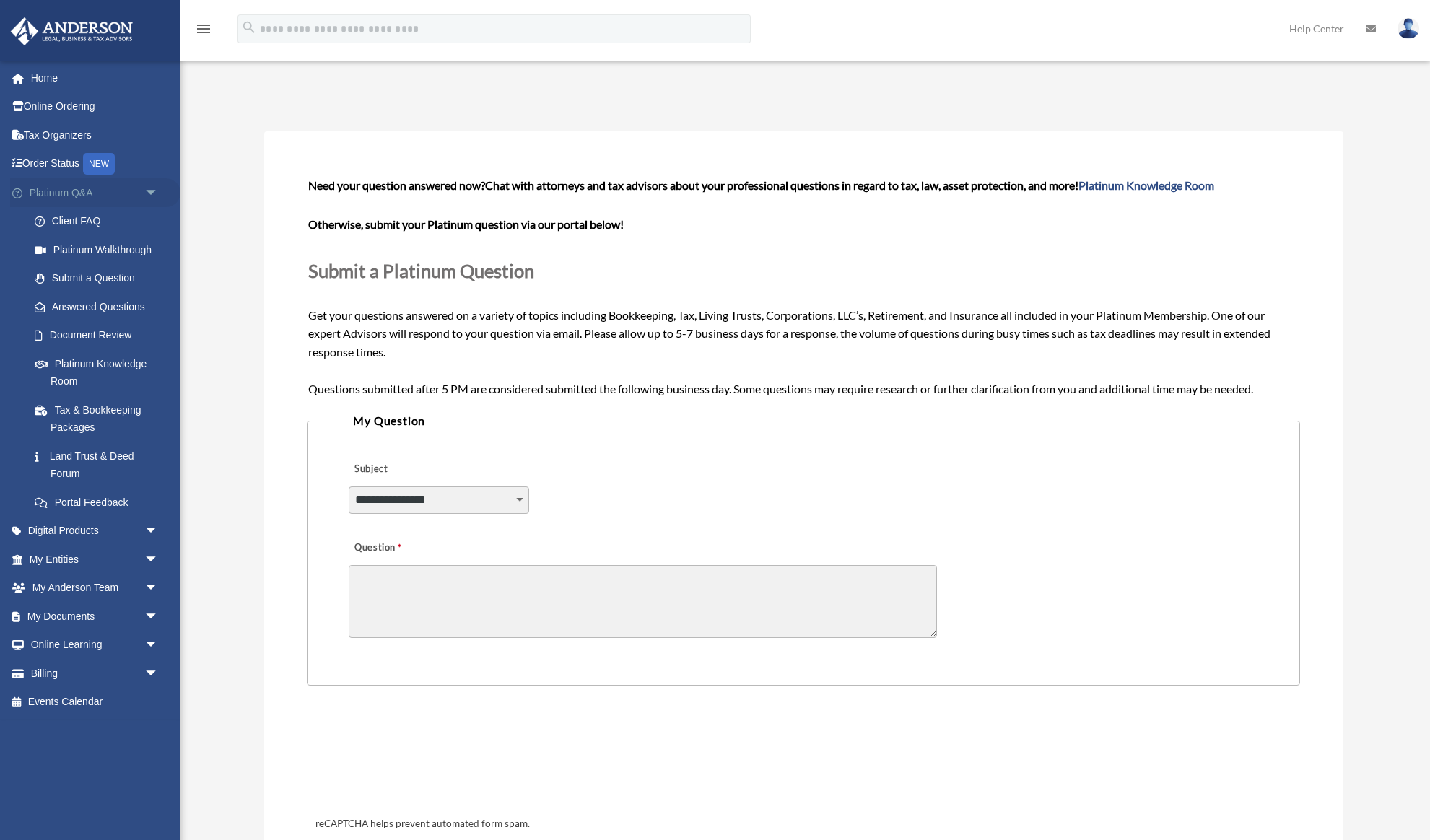
click at [150, 187] on span "arrow_drop_down" at bounding box center [158, 193] width 28 height 29
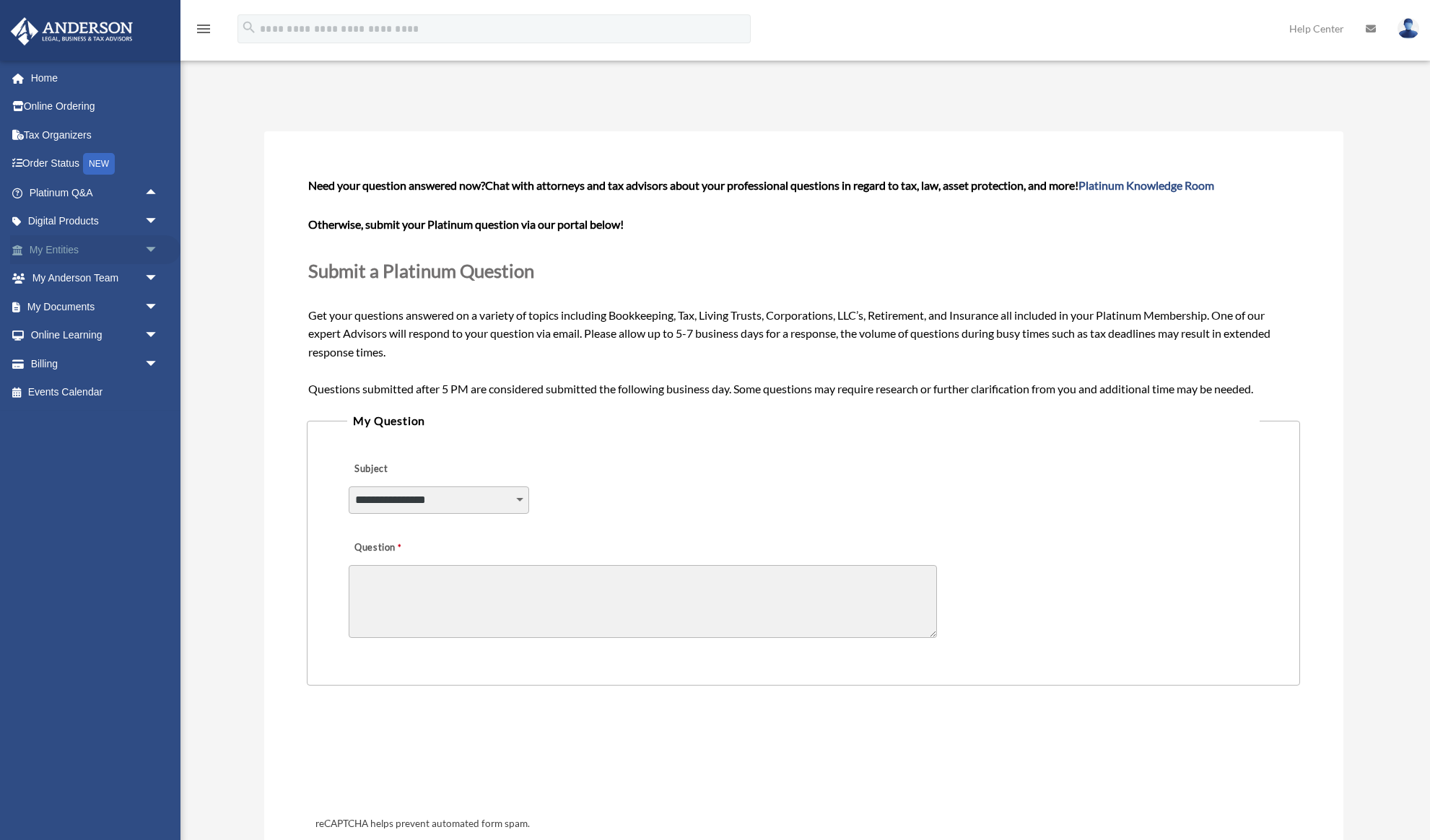
click at [147, 246] on span "arrow_drop_down" at bounding box center [158, 250] width 28 height 29
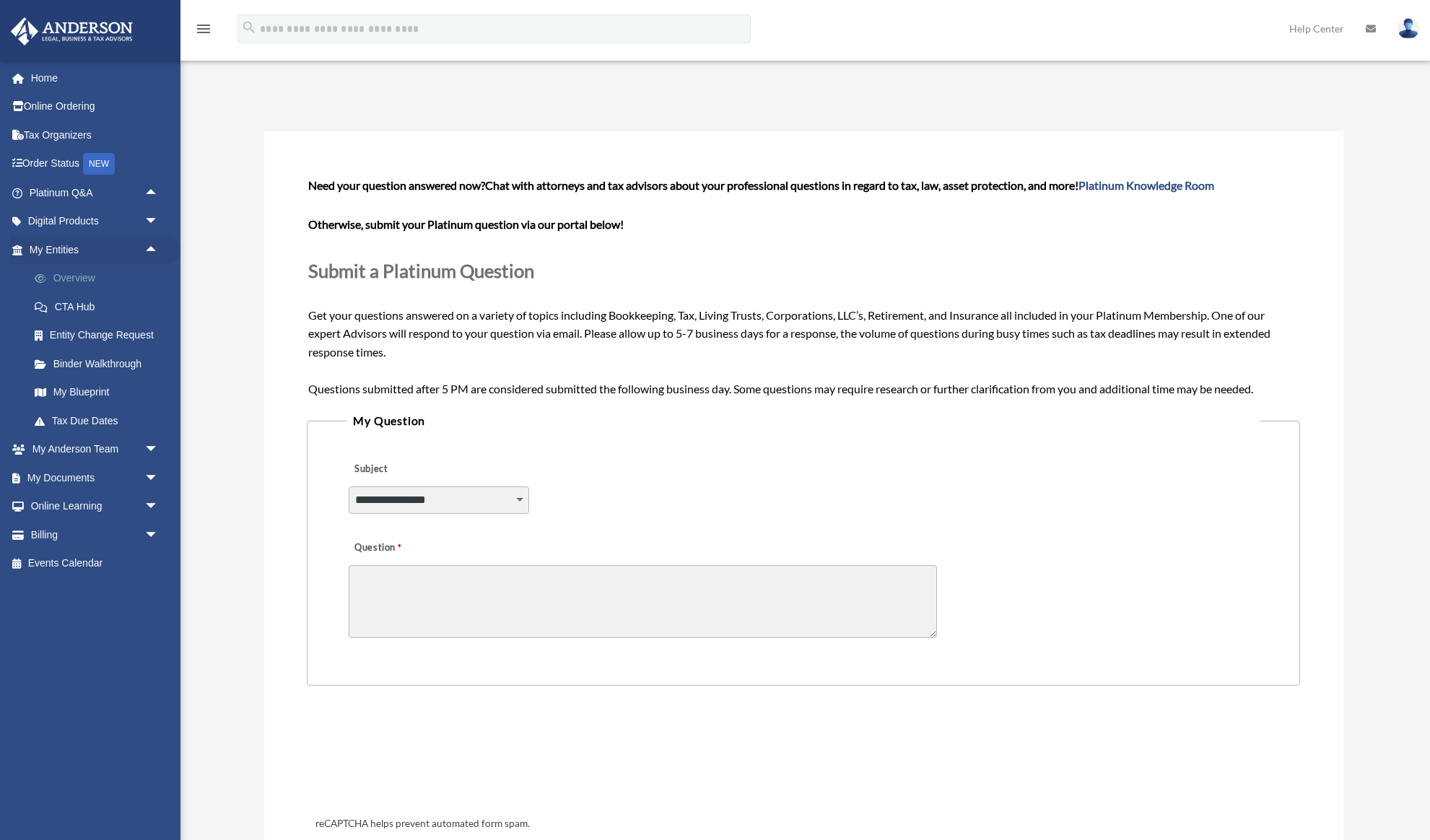
click at [74, 276] on link "Overview" at bounding box center [100, 278] width 160 height 28
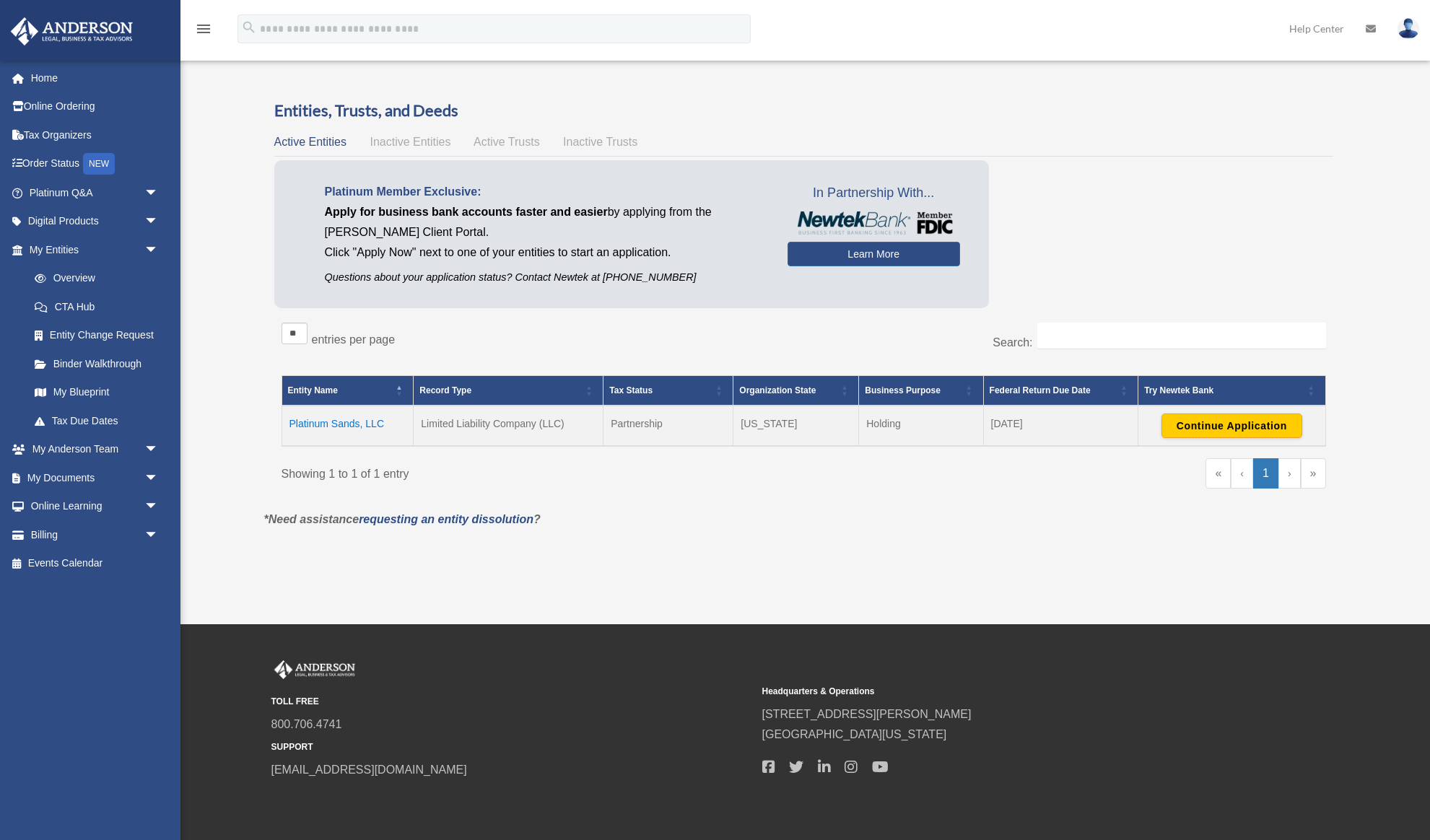
click at [324, 429] on td "Platinum Sands, LLC" at bounding box center [347, 426] width 132 height 41
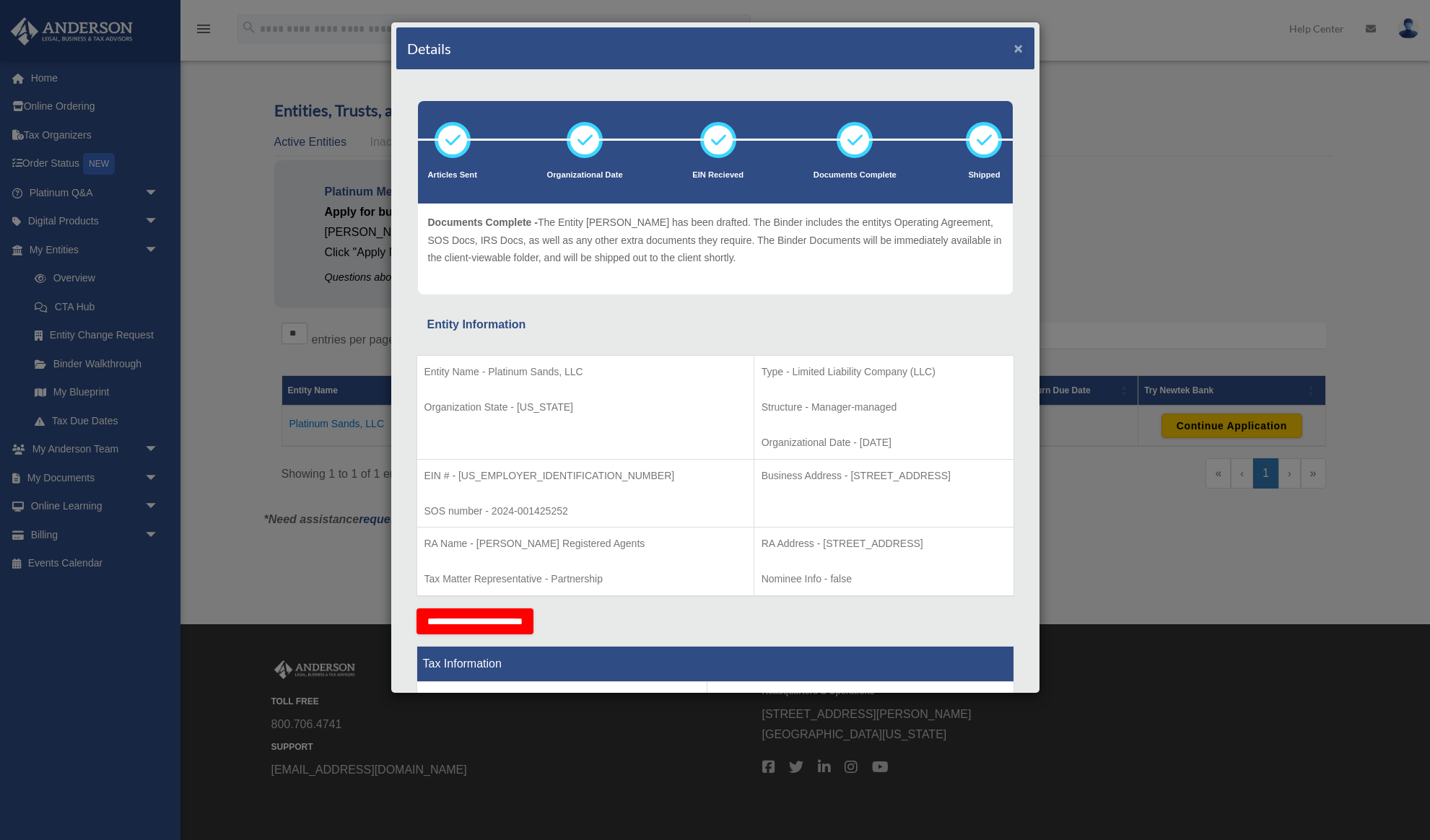
click at [1022, 50] on button "×" at bounding box center [1019, 48] width 10 height 15
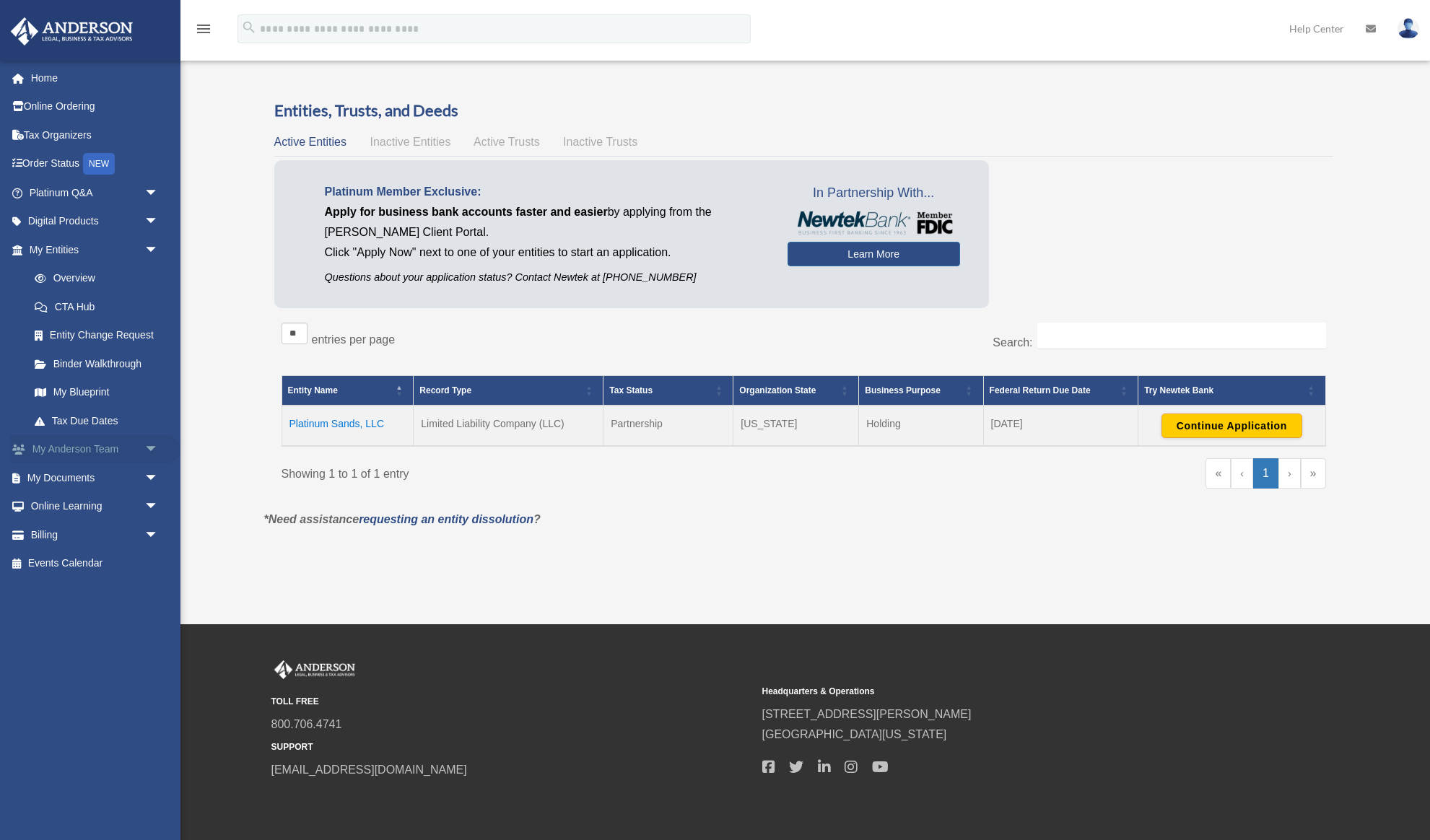
click at [162, 446] on span "arrow_drop_down" at bounding box center [158, 450] width 28 height 29
click at [157, 446] on span "arrow_drop_up" at bounding box center [158, 450] width 28 height 29
click at [148, 247] on span "arrow_drop_down" at bounding box center [158, 250] width 28 height 29
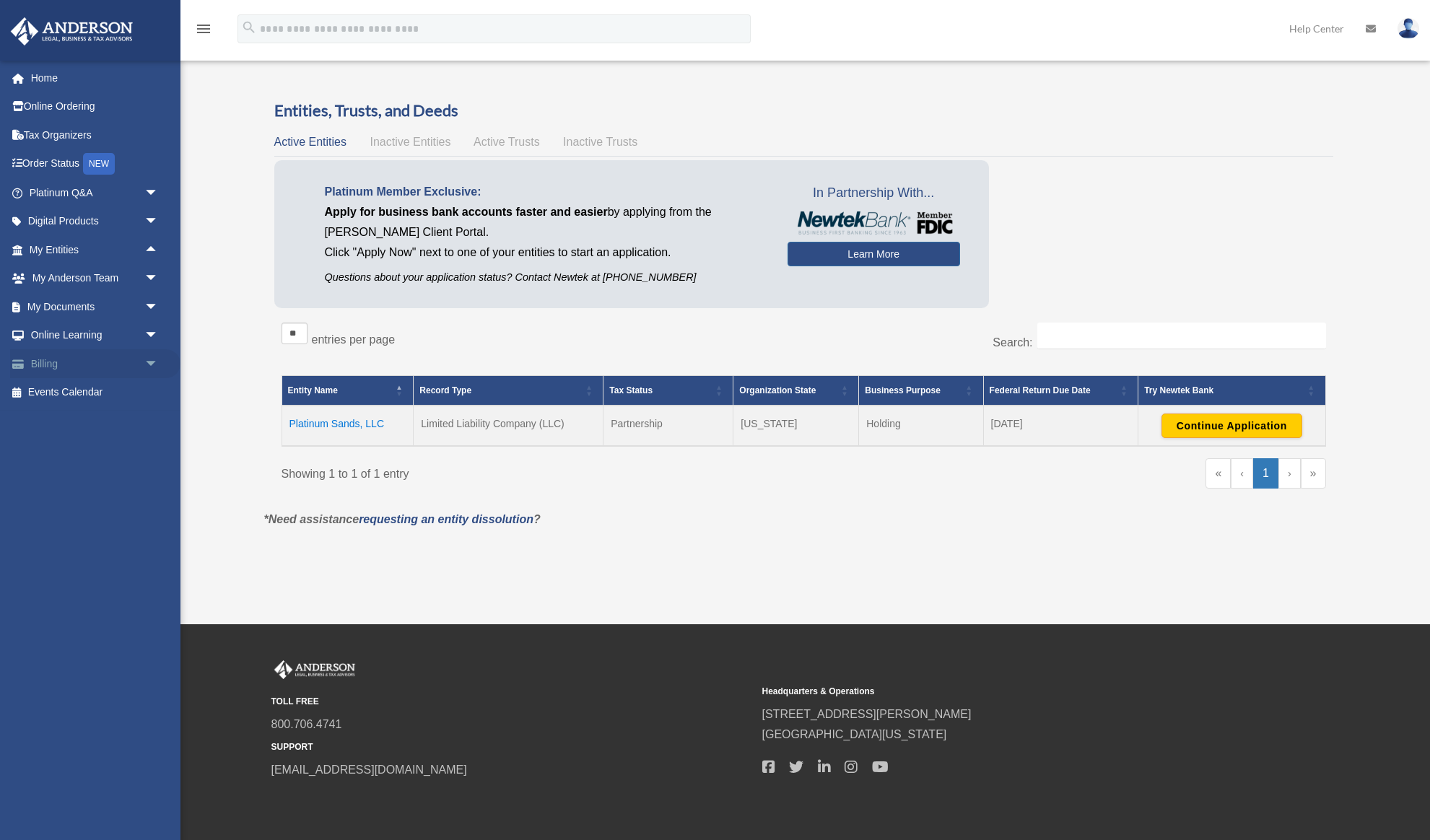
click at [153, 362] on span "arrow_drop_down" at bounding box center [158, 363] width 28 height 29
click at [97, 451] on link "Manage Payments" at bounding box center [100, 450] width 160 height 28
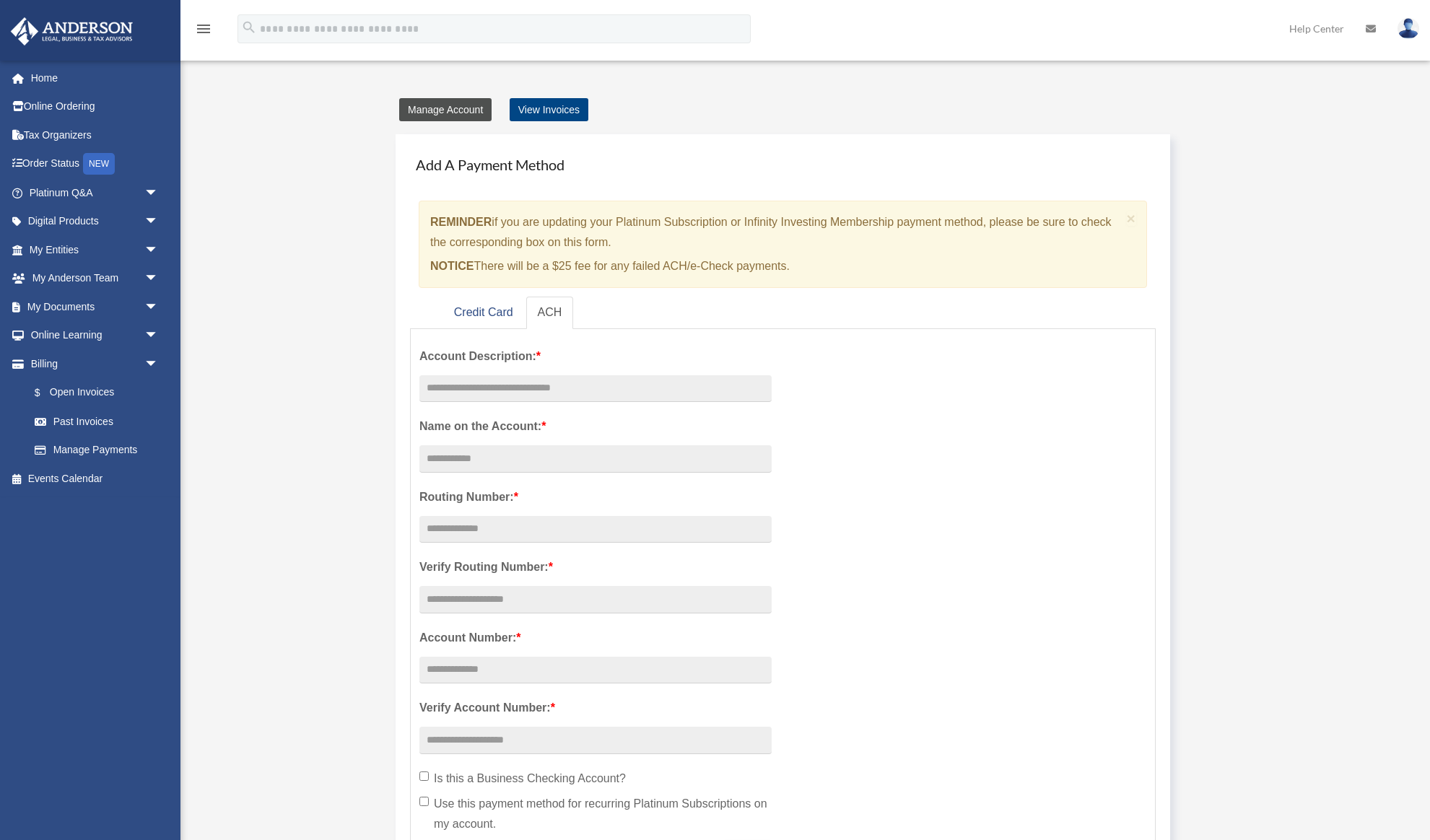
click at [458, 112] on link "Manage Account" at bounding box center [446, 110] width 93 height 23
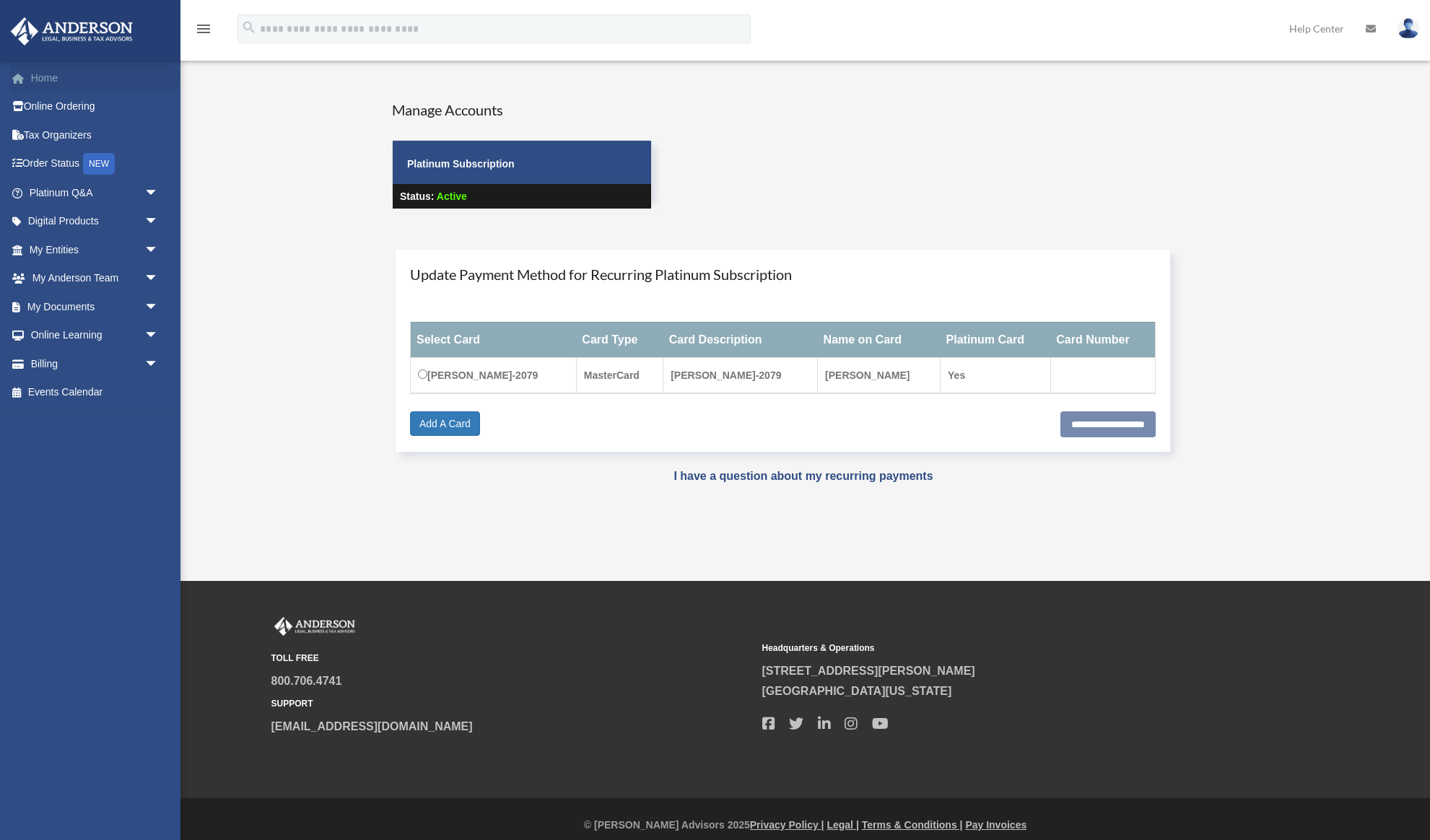
click at [41, 80] on link "Home" at bounding box center [94, 77] width 170 height 28
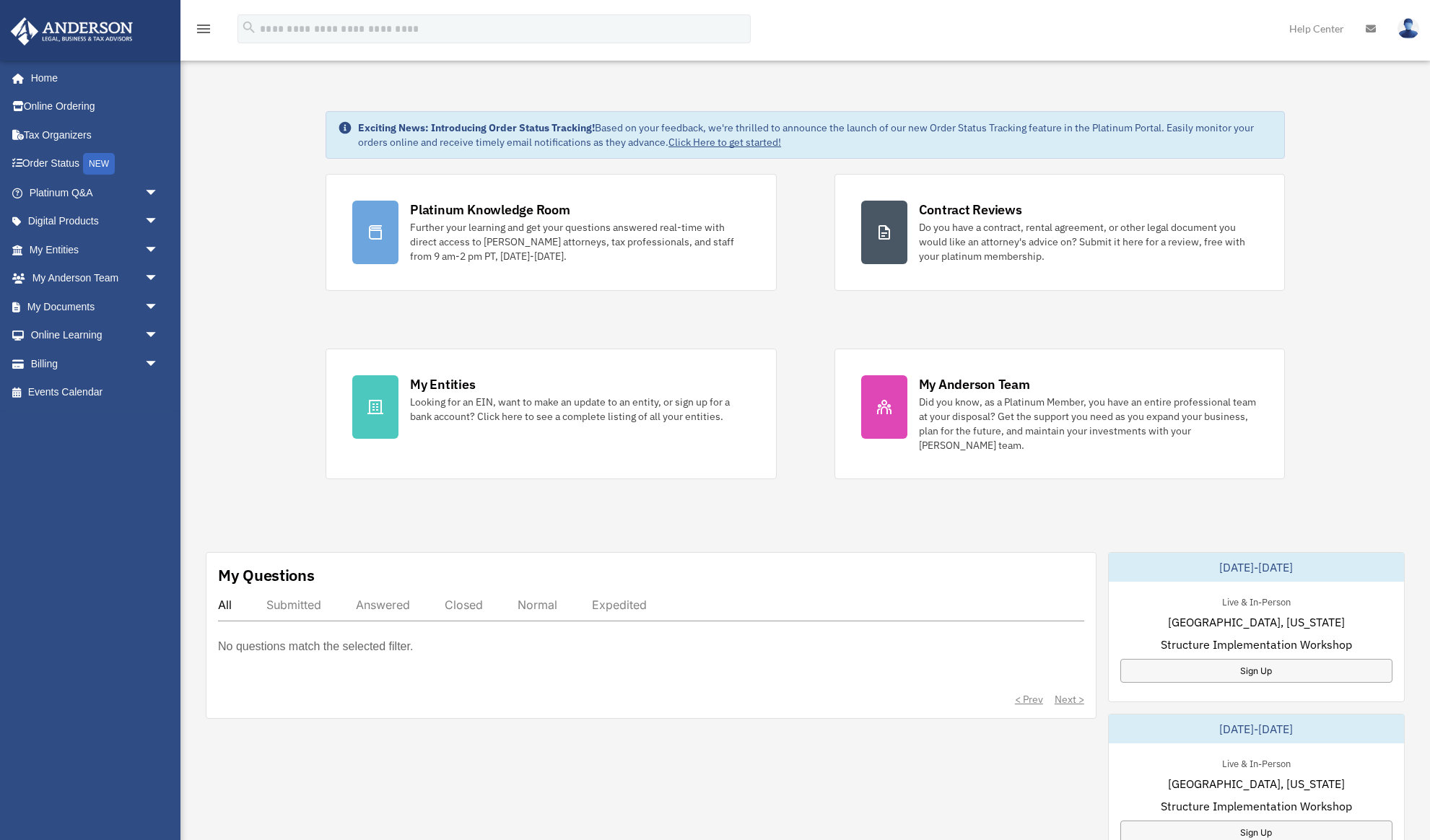
click at [1412, 26] on img at bounding box center [1408, 28] width 22 height 21
click at [1140, 119] on link "Logout" at bounding box center [1191, 126] width 144 height 29
